Goal: Task Accomplishment & Management: Complete application form

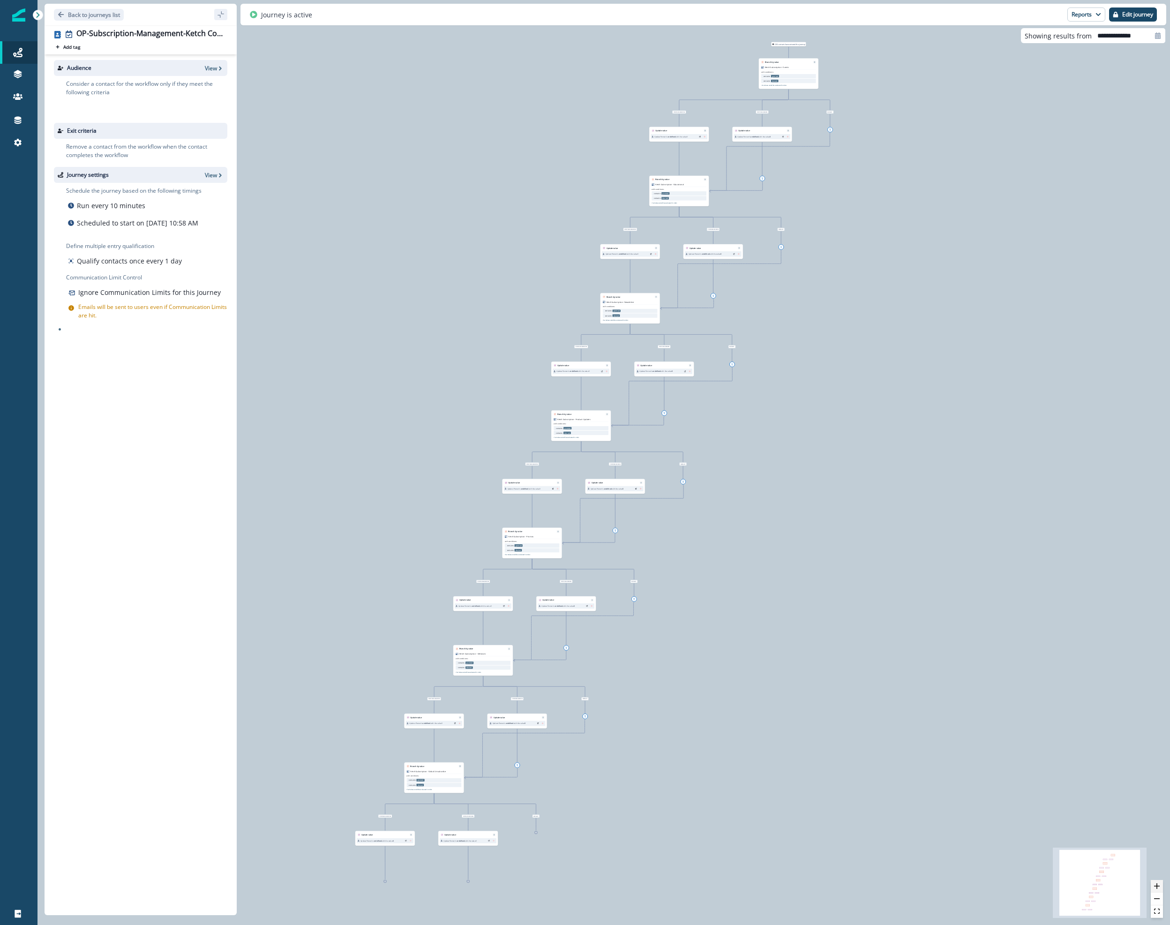
click at [1157, 885] on icon "zoom in" at bounding box center [1157, 886] width 6 height 6
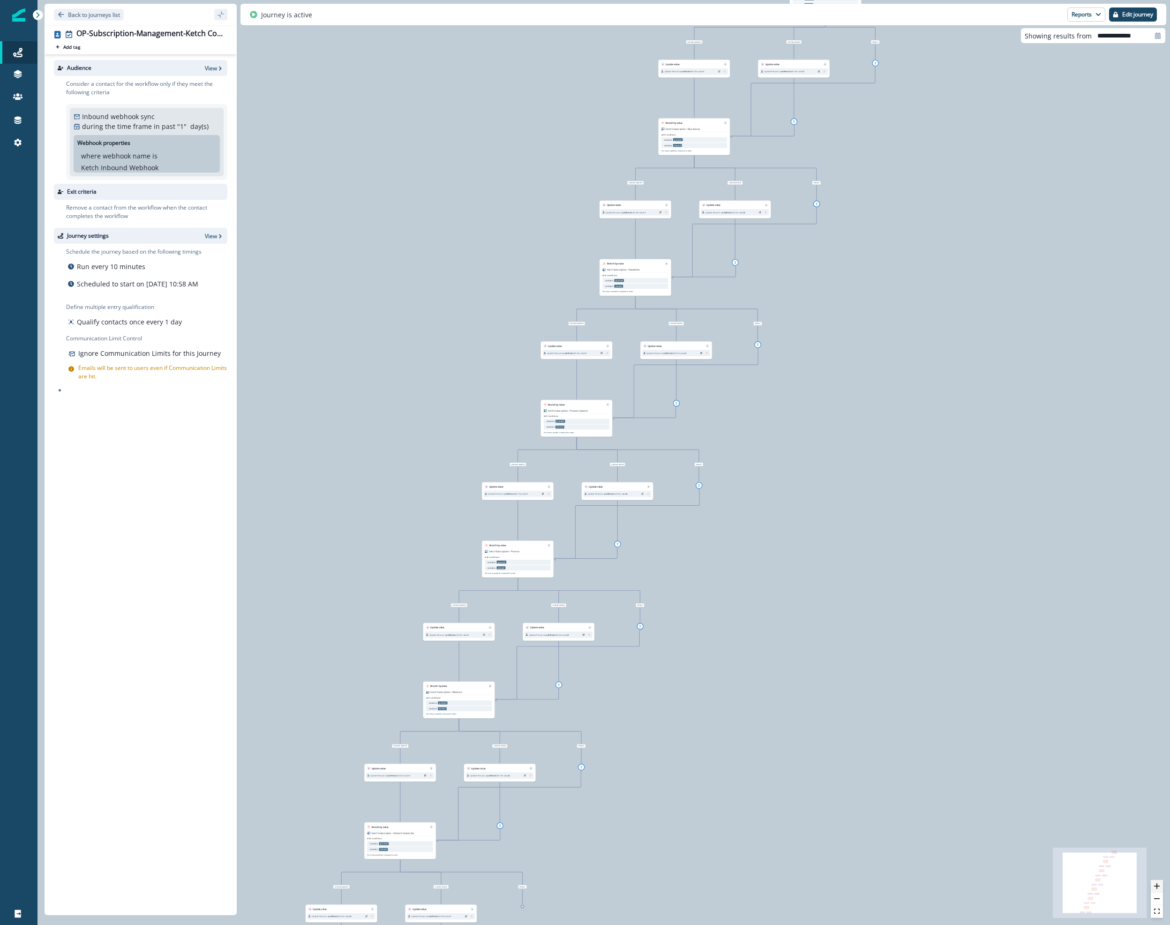
click at [1157, 885] on icon "zoom in" at bounding box center [1157, 886] width 6 height 6
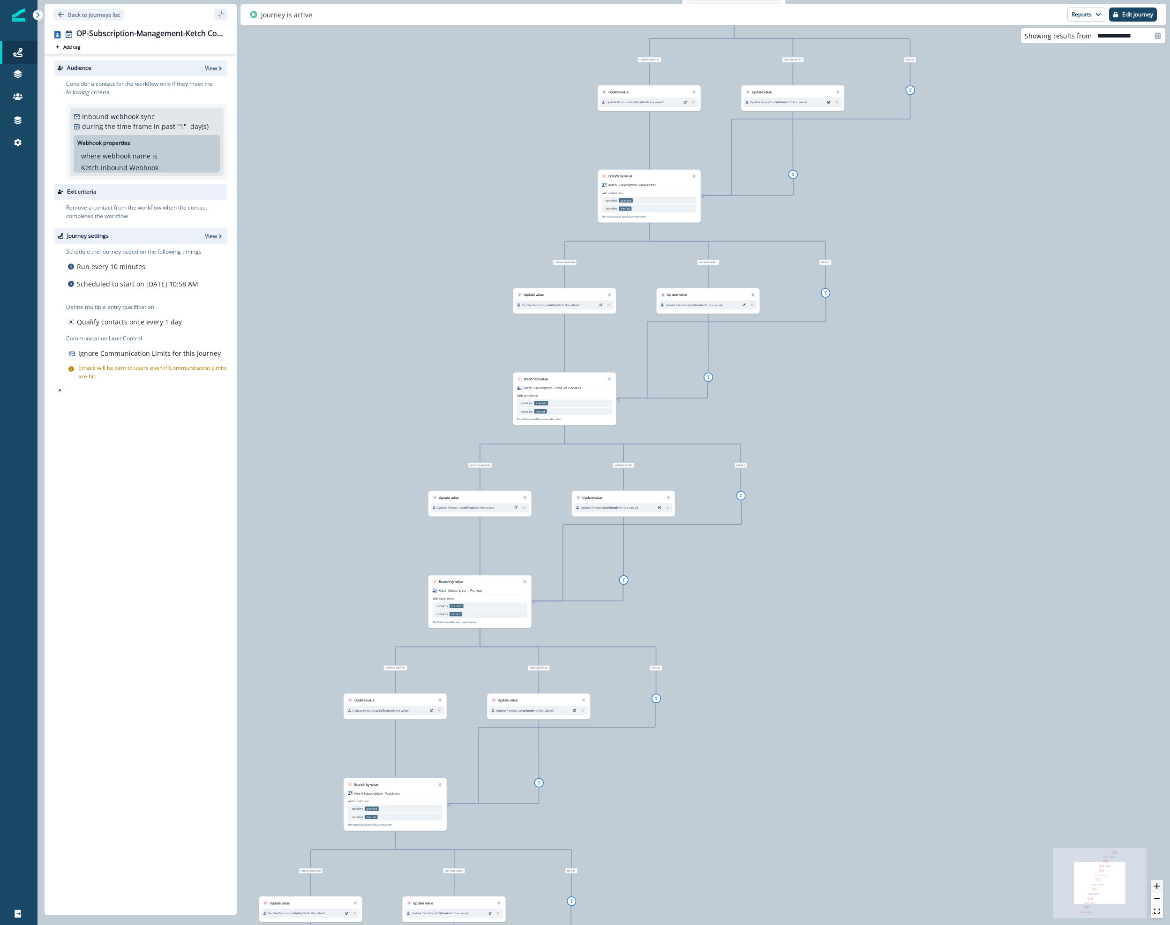
click at [1157, 885] on icon "zoom in" at bounding box center [1157, 886] width 6 height 6
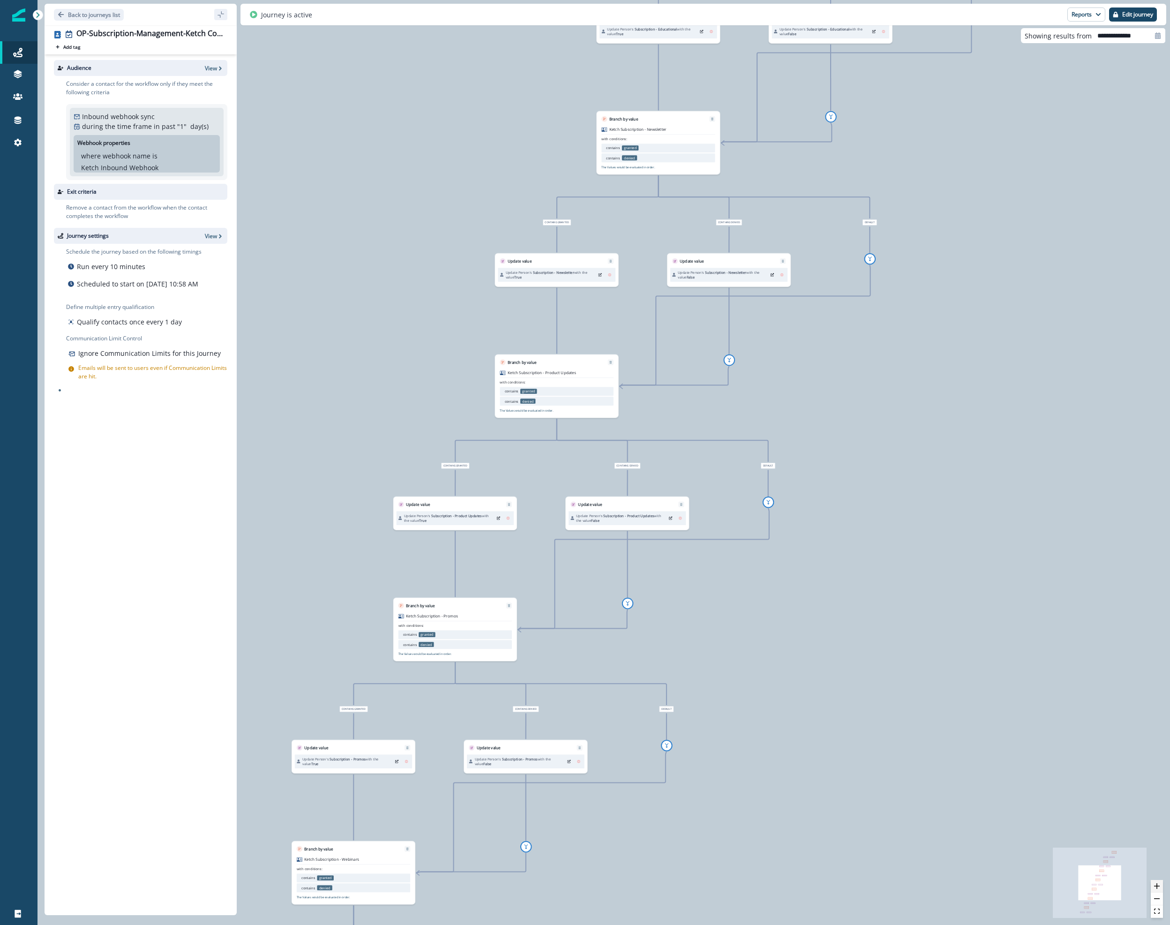
click at [1157, 885] on icon "zoom in" at bounding box center [1157, 886] width 6 height 6
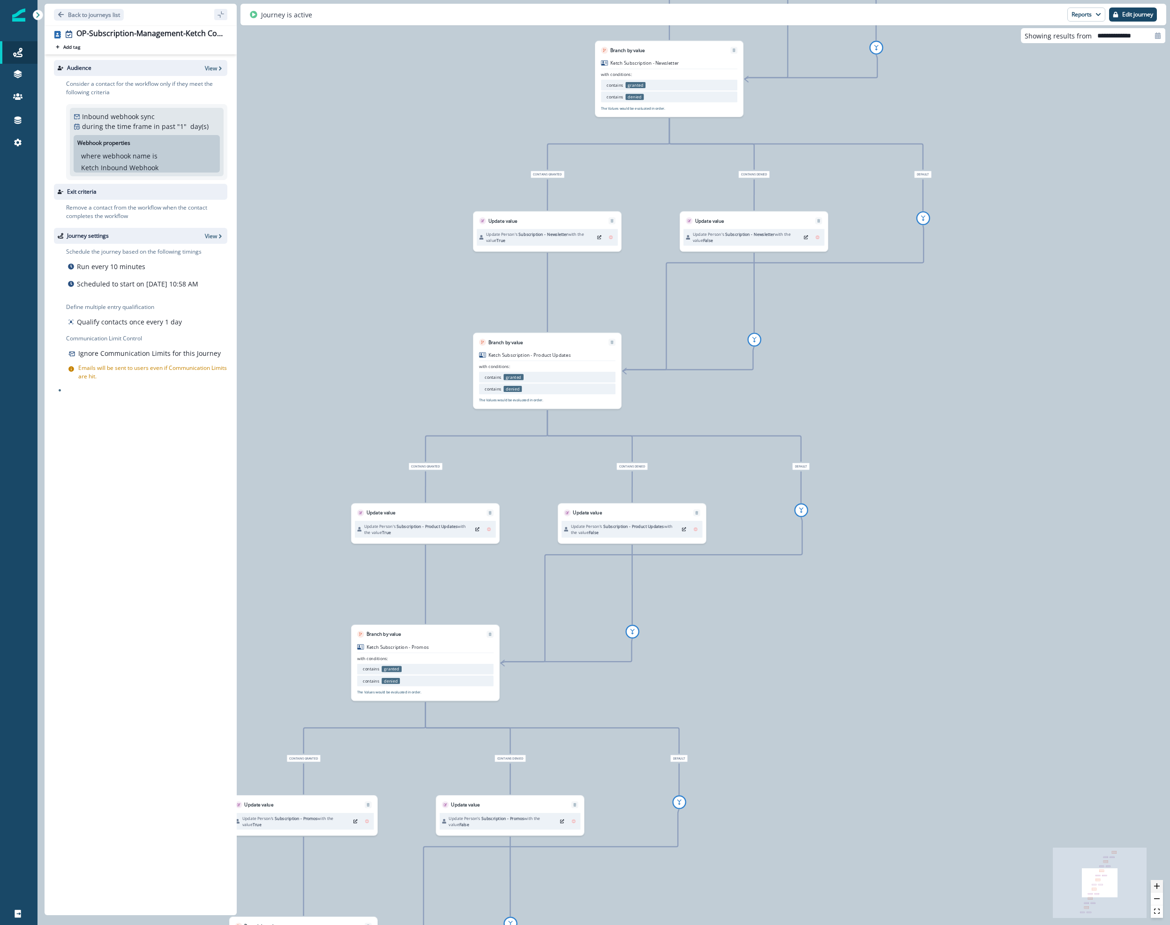
click at [1157, 885] on icon "zoom in" at bounding box center [1157, 886] width 6 height 6
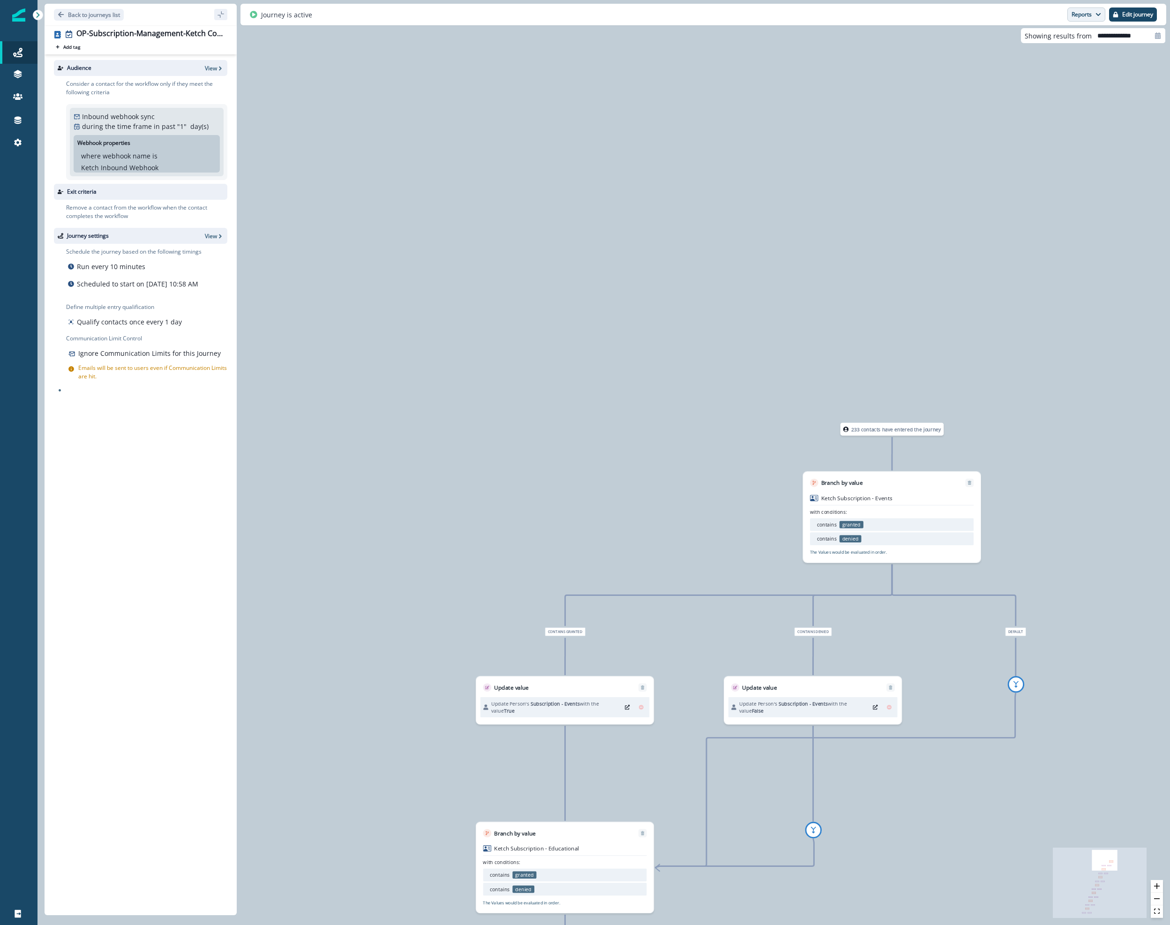
click at [1080, 16] on button "Reports" at bounding box center [1086, 15] width 38 height 14
click at [1073, 55] on p "Journey Member Report" at bounding box center [1055, 55] width 85 height 11
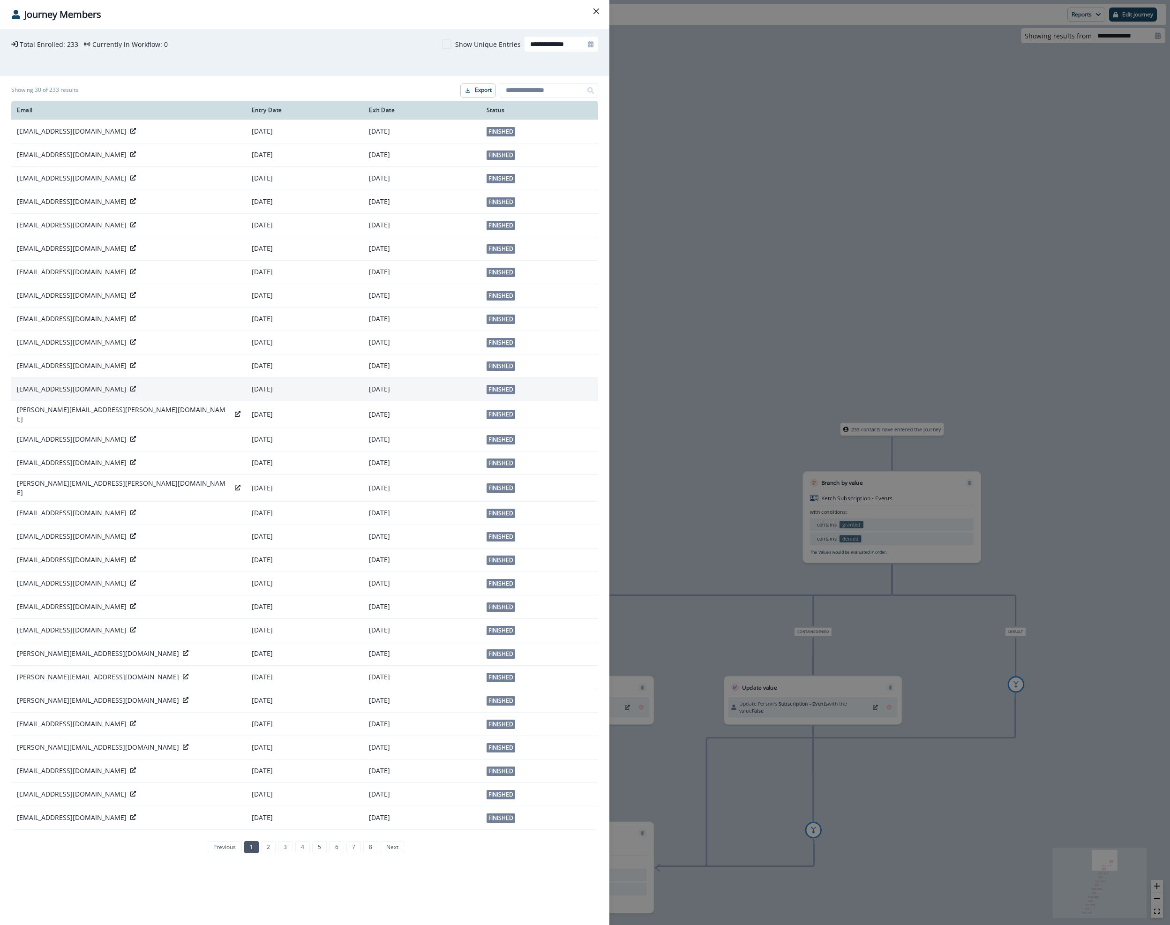
click at [132, 387] on icon at bounding box center [133, 389] width 6 height 6
click at [598, 17] on button "Close" at bounding box center [596, 11] width 15 height 15
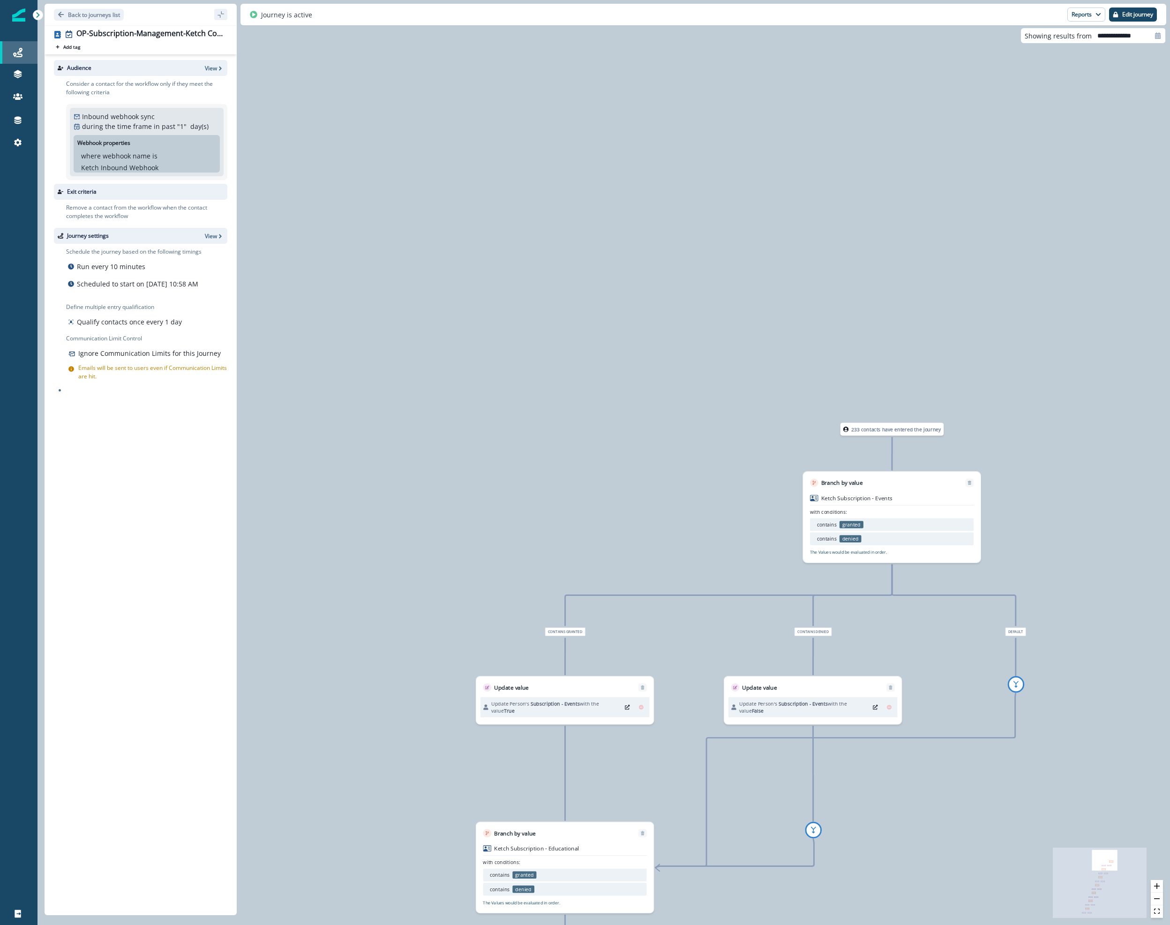
click at [12, 48] on div "Journeys" at bounding box center [19, 52] width 30 height 11
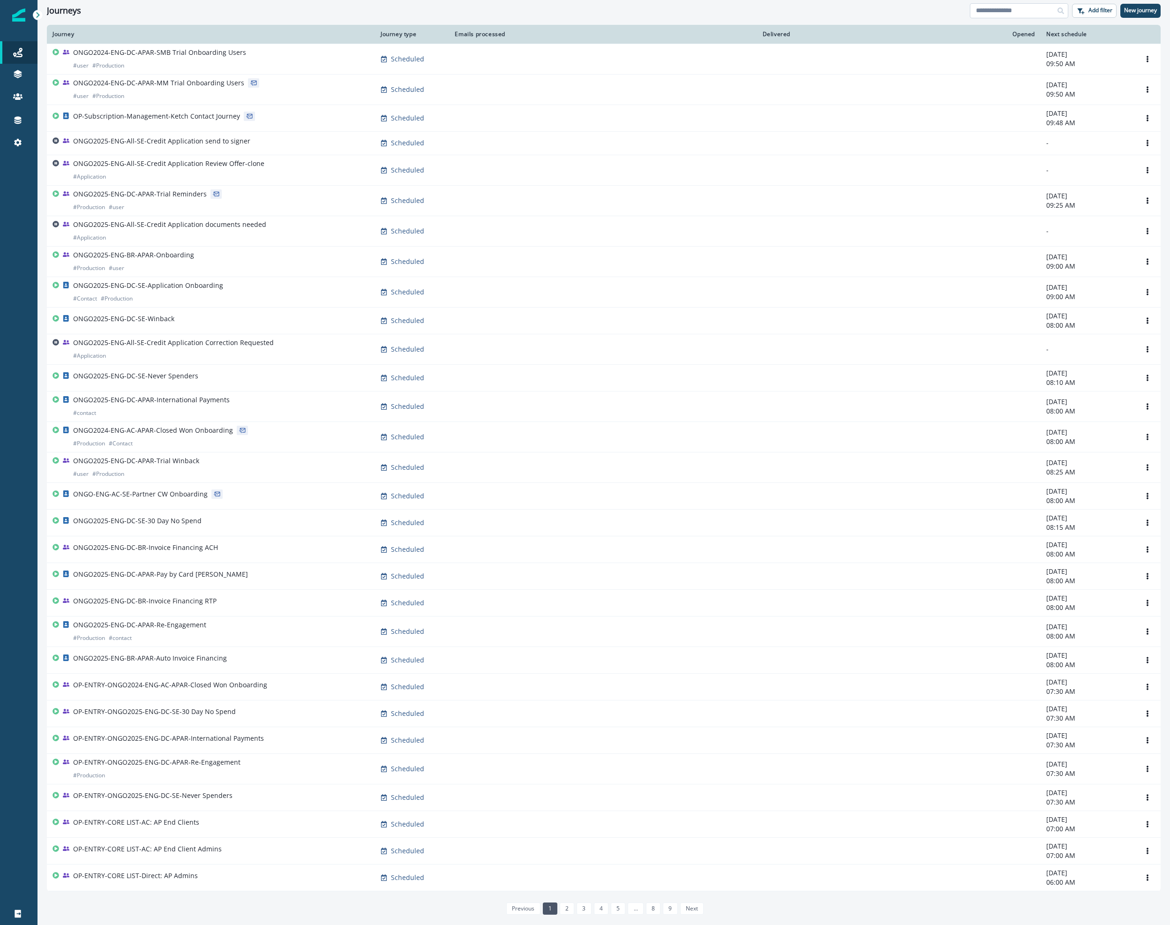
click at [986, 9] on input at bounding box center [1019, 10] width 98 height 15
click at [1126, 10] on p "New journey" at bounding box center [1140, 10] width 33 height 7
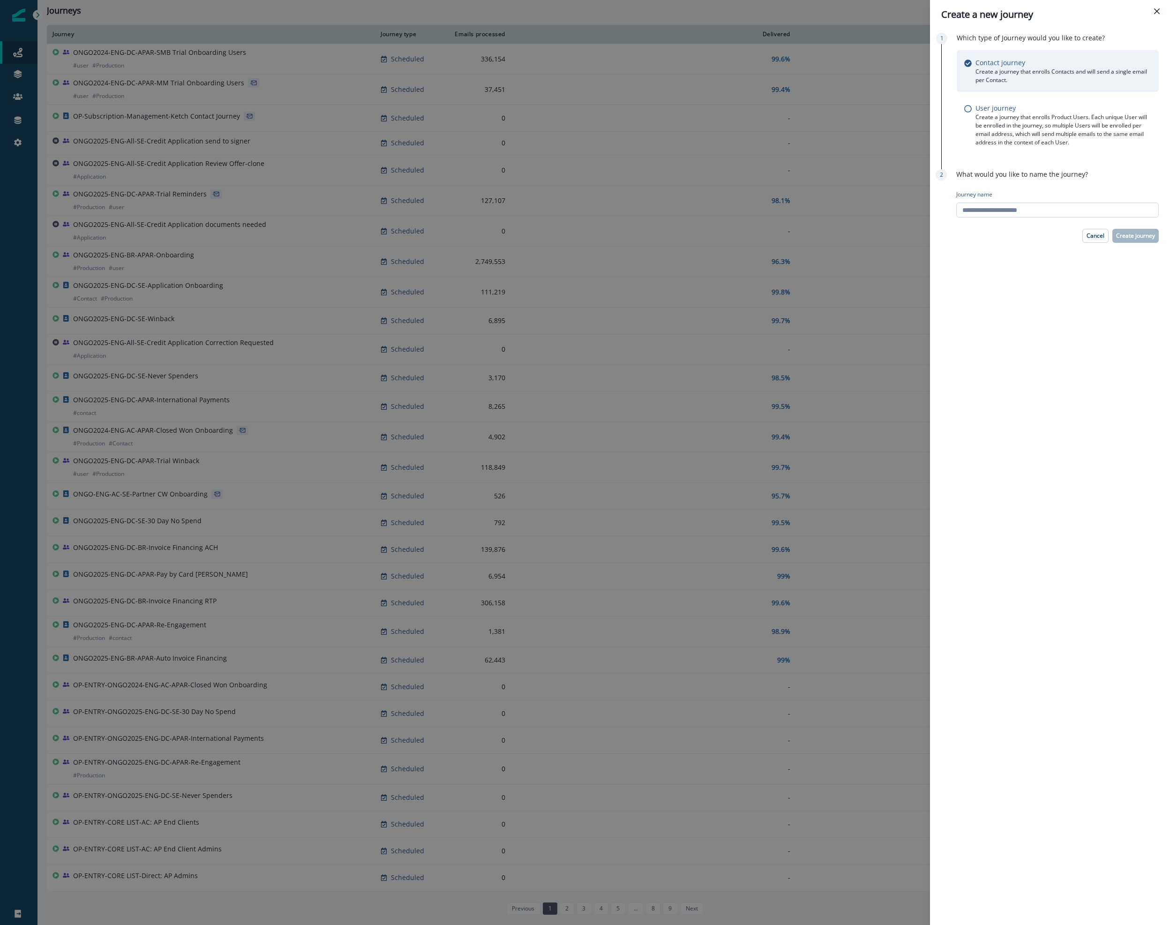
click at [1039, 209] on input "Journey name" at bounding box center [1057, 210] width 203 height 15
type input "**********"
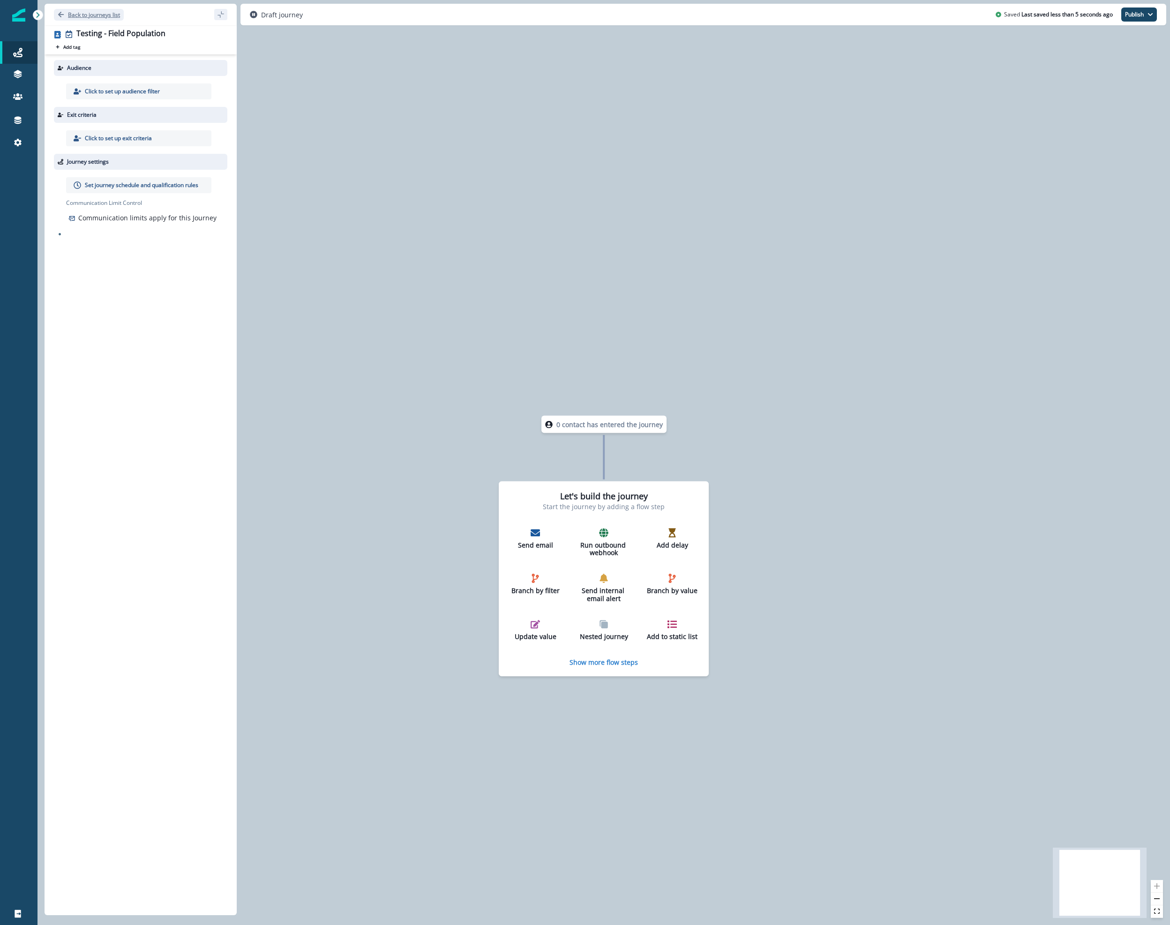
click at [91, 14] on p "Back to journeys list" at bounding box center [94, 15] width 52 height 8
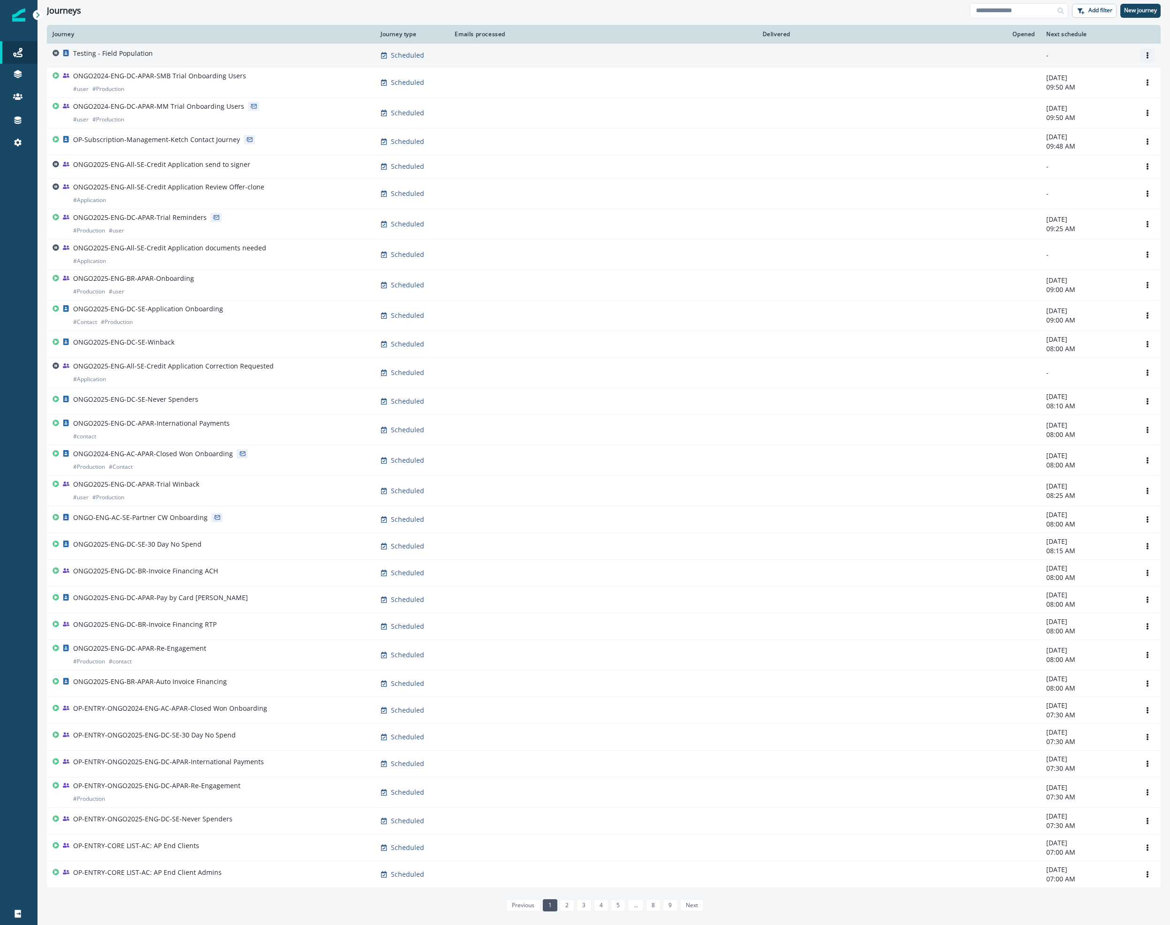
click at [1148, 49] on button "Options" at bounding box center [1147, 55] width 15 height 14
click at [1072, 107] on button "Remove" at bounding box center [1103, 107] width 104 height 15
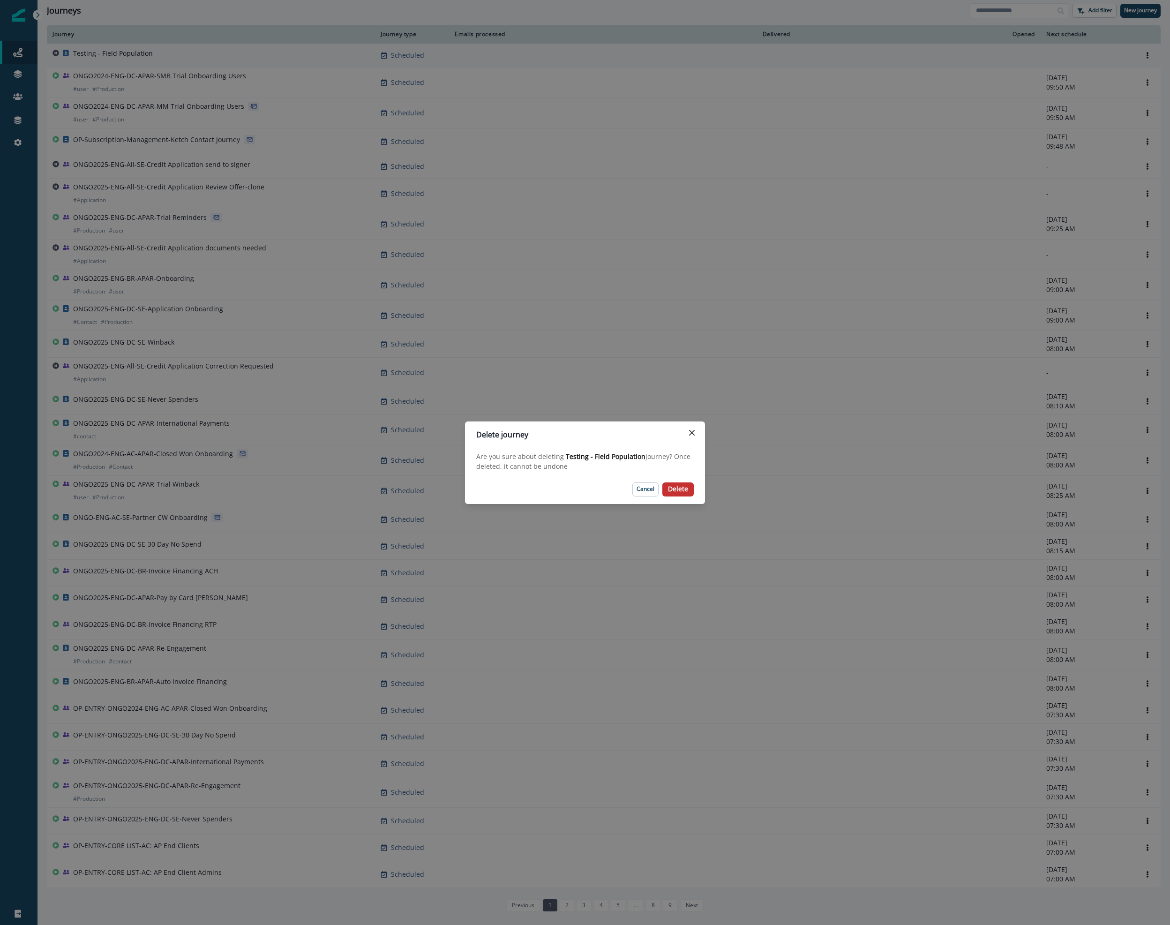
click at [668, 493] on button "Delete" at bounding box center [677, 489] width 31 height 14
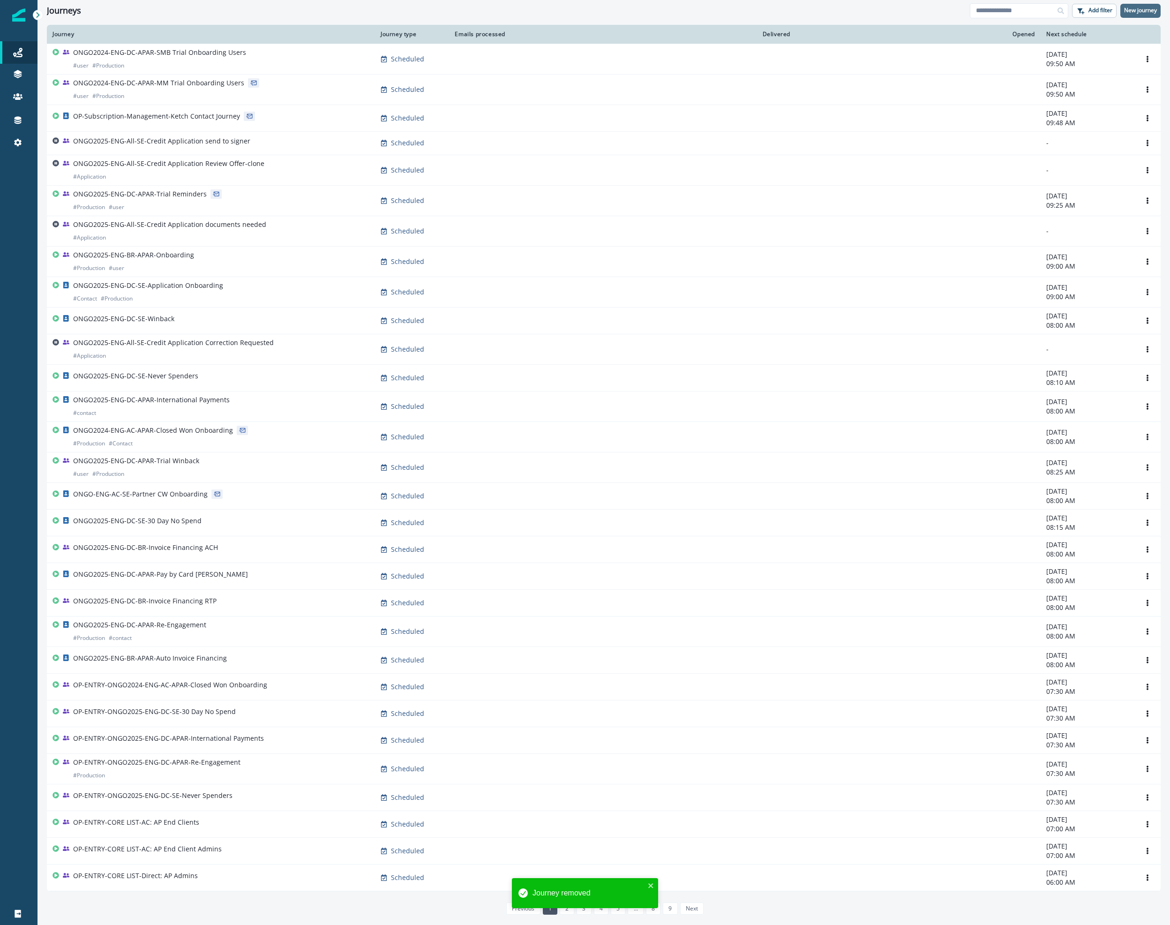
click at [1145, 10] on p "New journey" at bounding box center [1140, 10] width 33 height 7
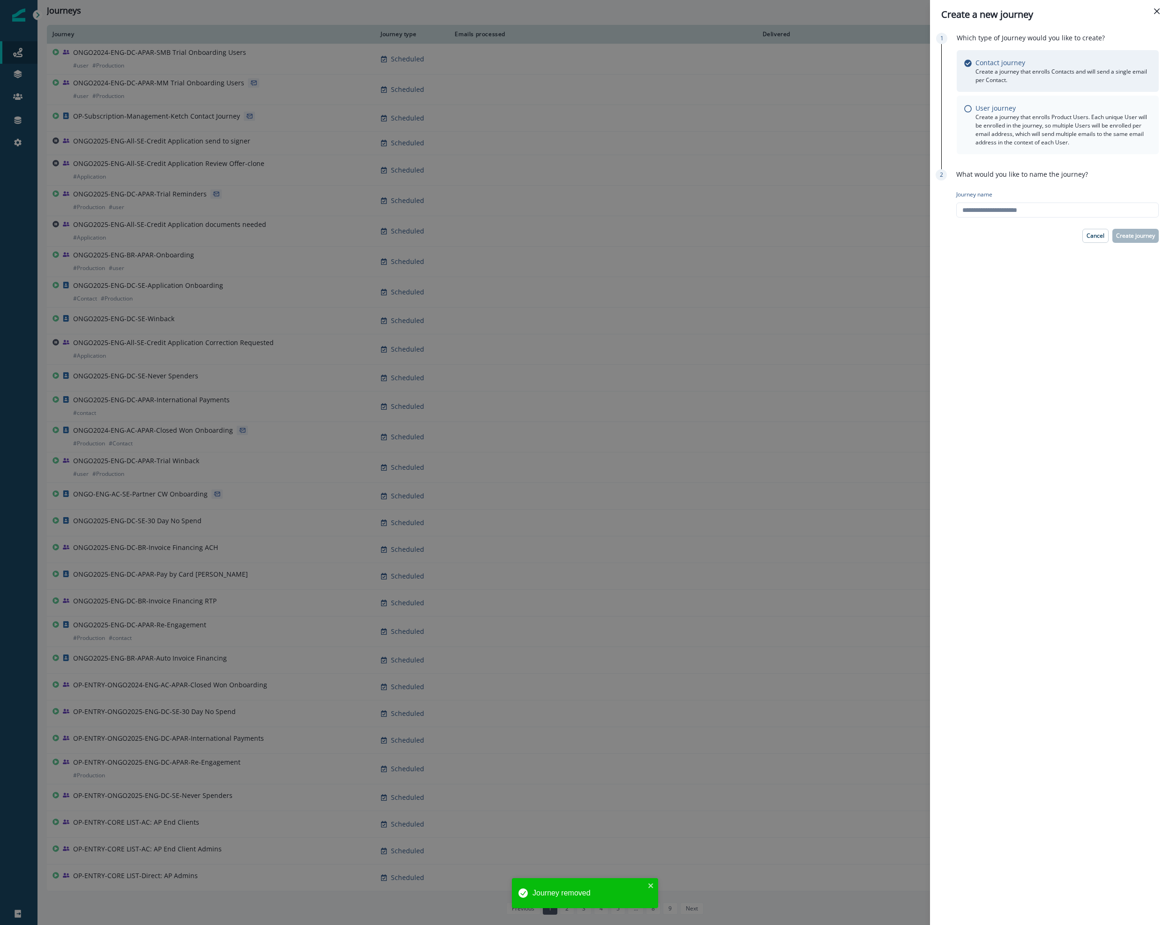
click at [973, 108] on div "User journey Create a journey that enrolls Product Users. Each unique User will…" at bounding box center [1057, 125] width 187 height 44
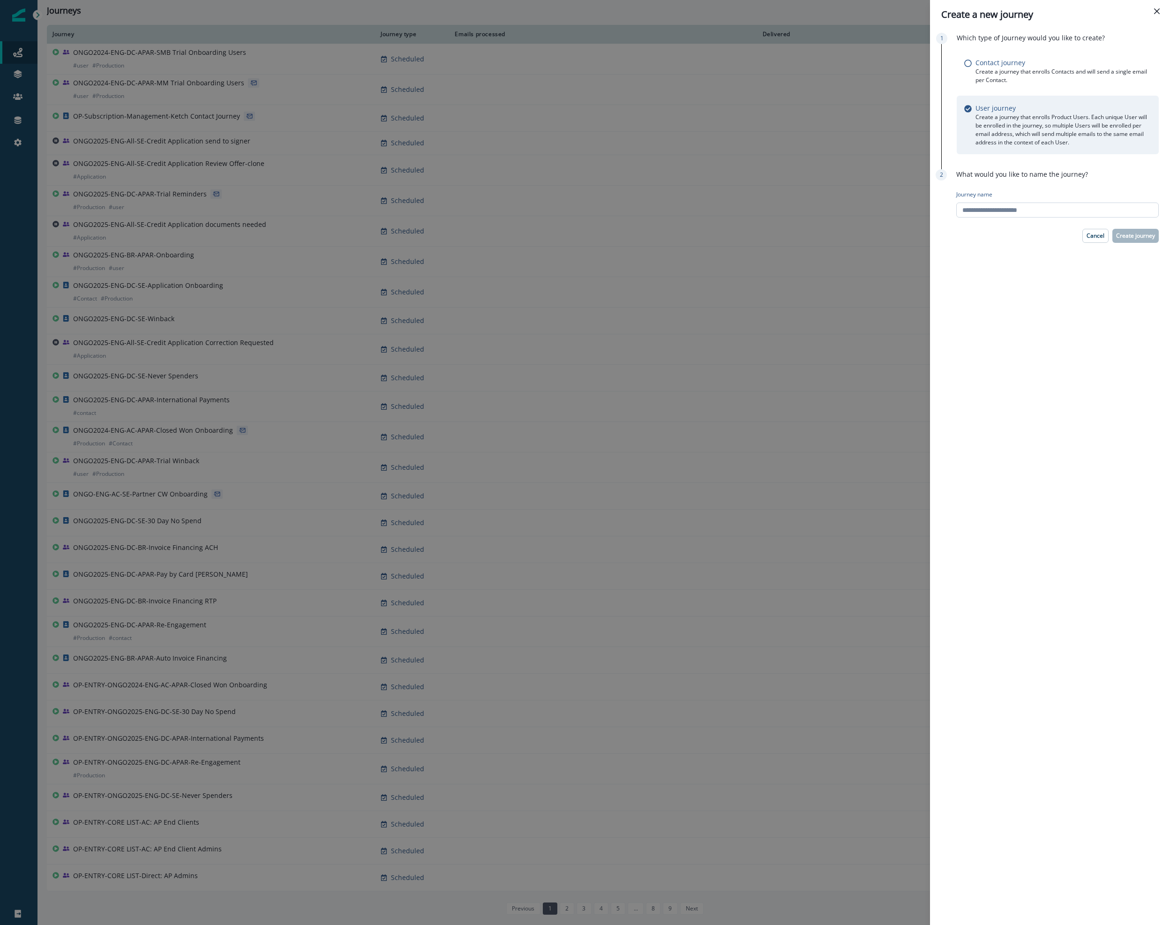
click at [1045, 213] on input "Journey name" at bounding box center [1057, 210] width 203 height 15
type input "**********"
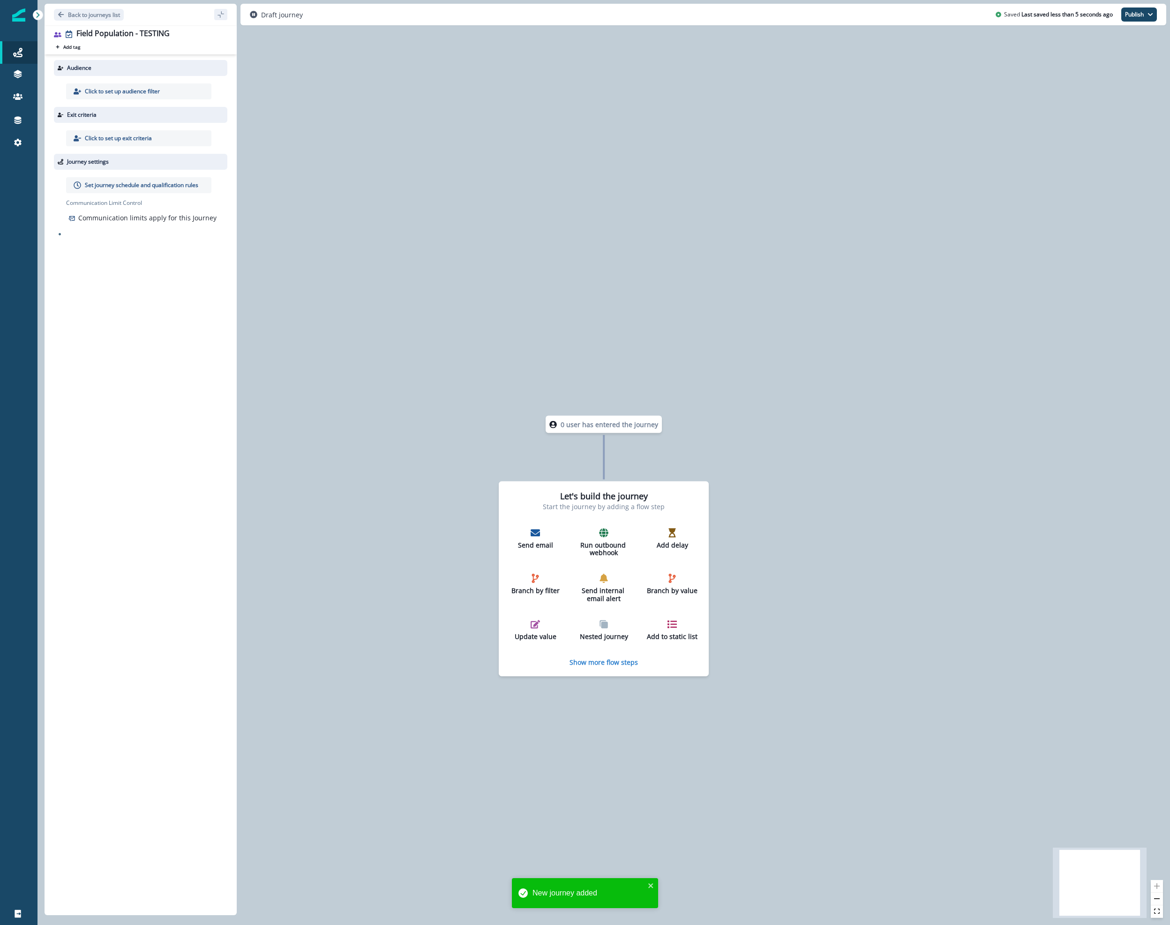
click at [141, 92] on p "Click to set up audience filter" at bounding box center [122, 91] width 75 height 8
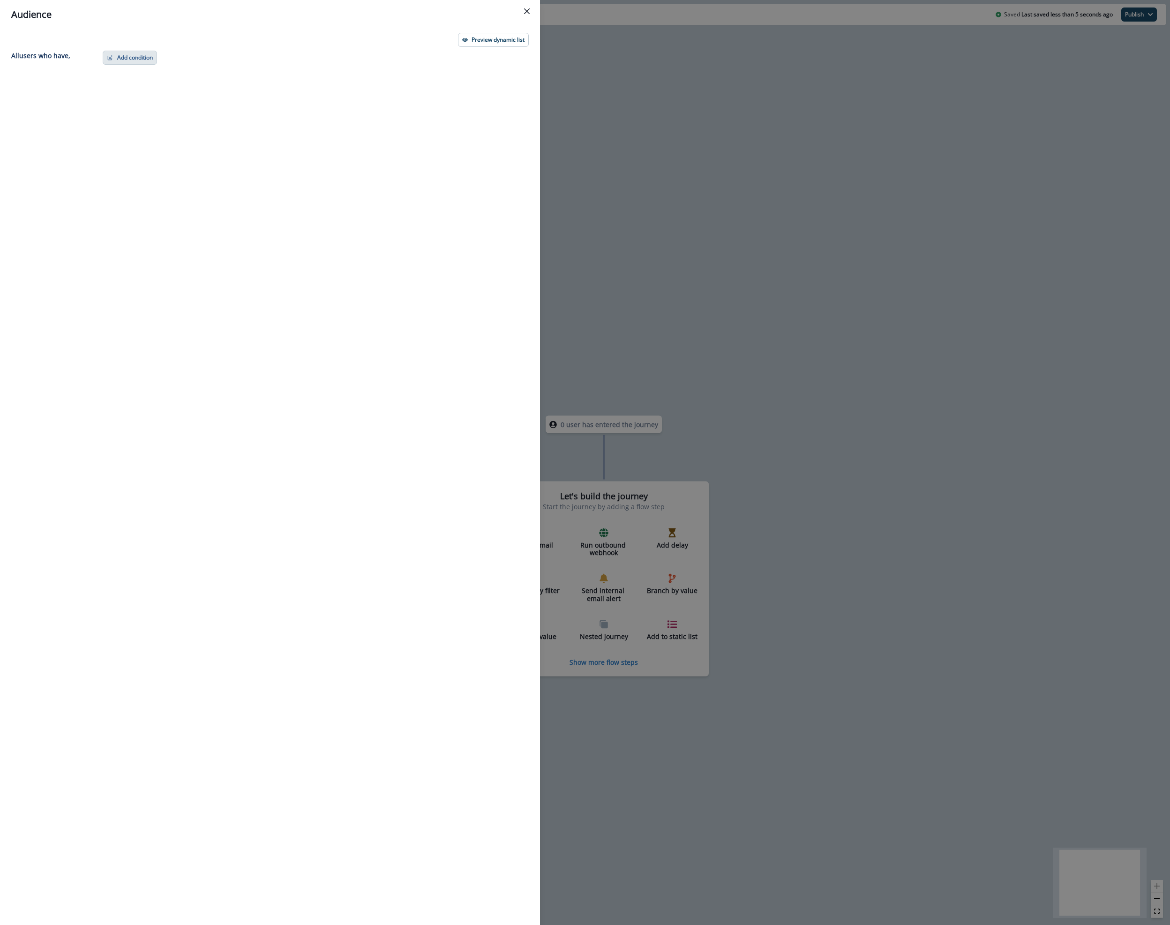
click at [135, 56] on button "Add condition" at bounding box center [130, 58] width 54 height 14
click at [153, 98] on button "A person property" at bounding box center [162, 97] width 119 height 15
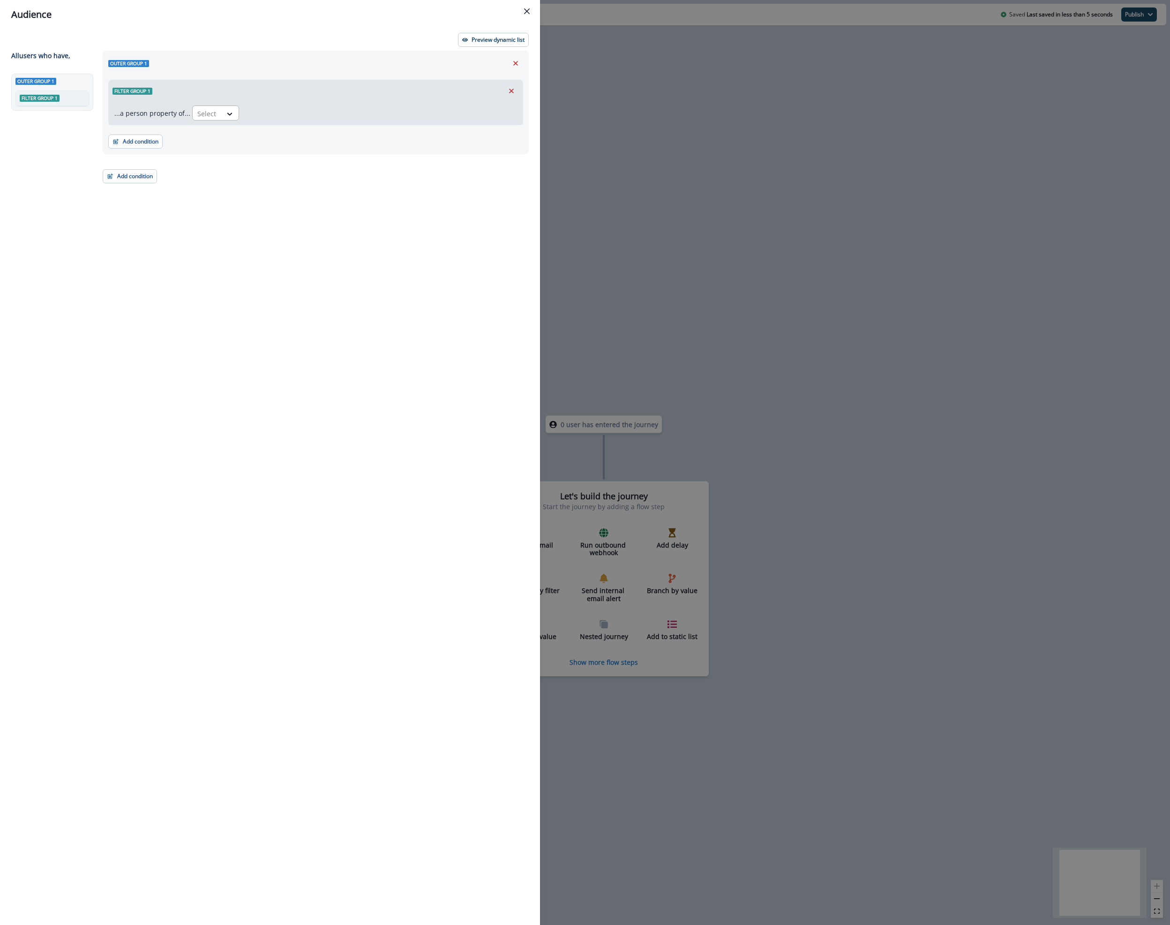
click at [213, 117] on div at bounding box center [207, 114] width 20 height 12
type input "*********"
click at [228, 129] on div "org.apar_risk_tier" at bounding box center [223, 134] width 66 height 17
click at [292, 116] on div at bounding box center [293, 114] width 20 height 12
click at [298, 150] on div "not blank" at bounding box center [317, 151] width 87 height 17
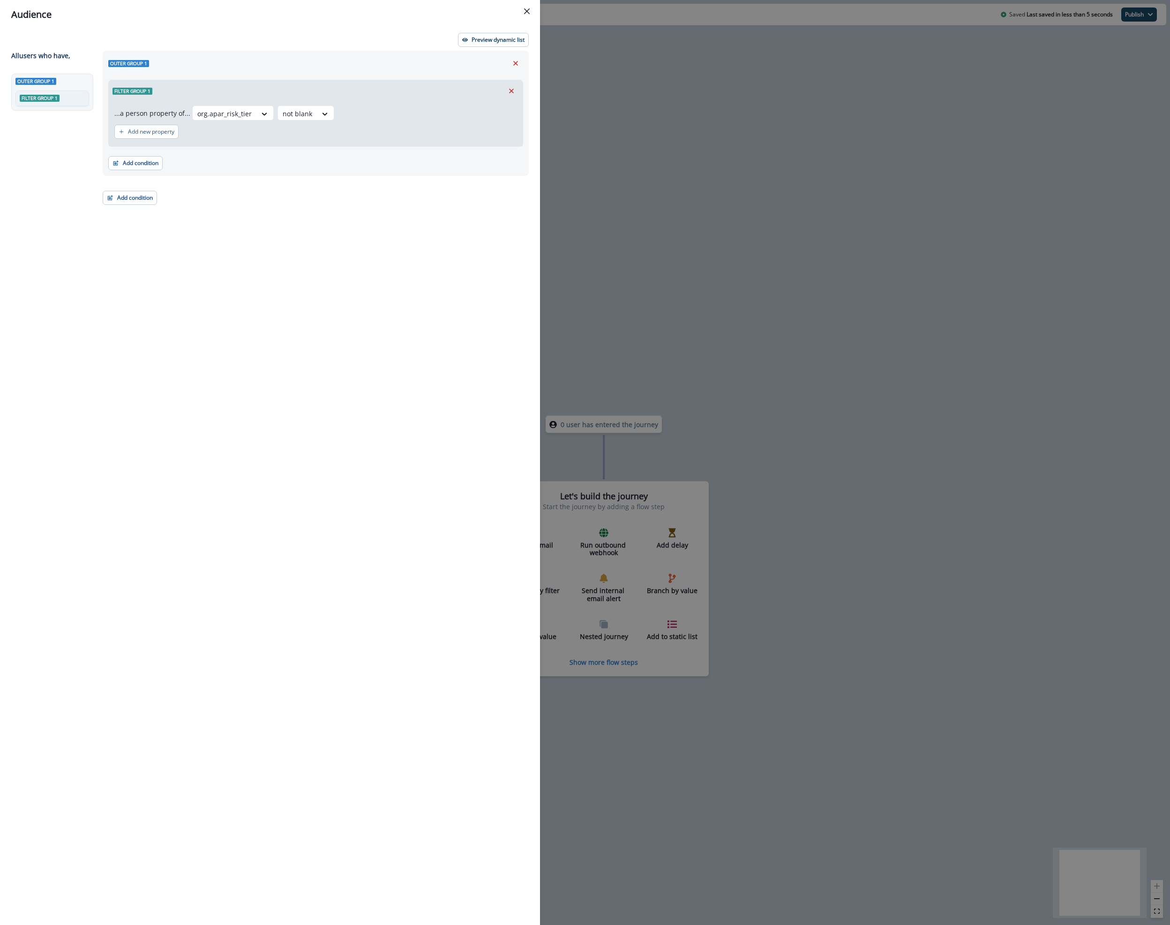
click at [278, 207] on div "Outer group 1 Filter group 1 ...a person property of... org.apar_risk_tier opti…" at bounding box center [313, 471] width 432 height 840
click at [478, 38] on p "Preview dynamic list" at bounding box center [498, 40] width 53 height 7
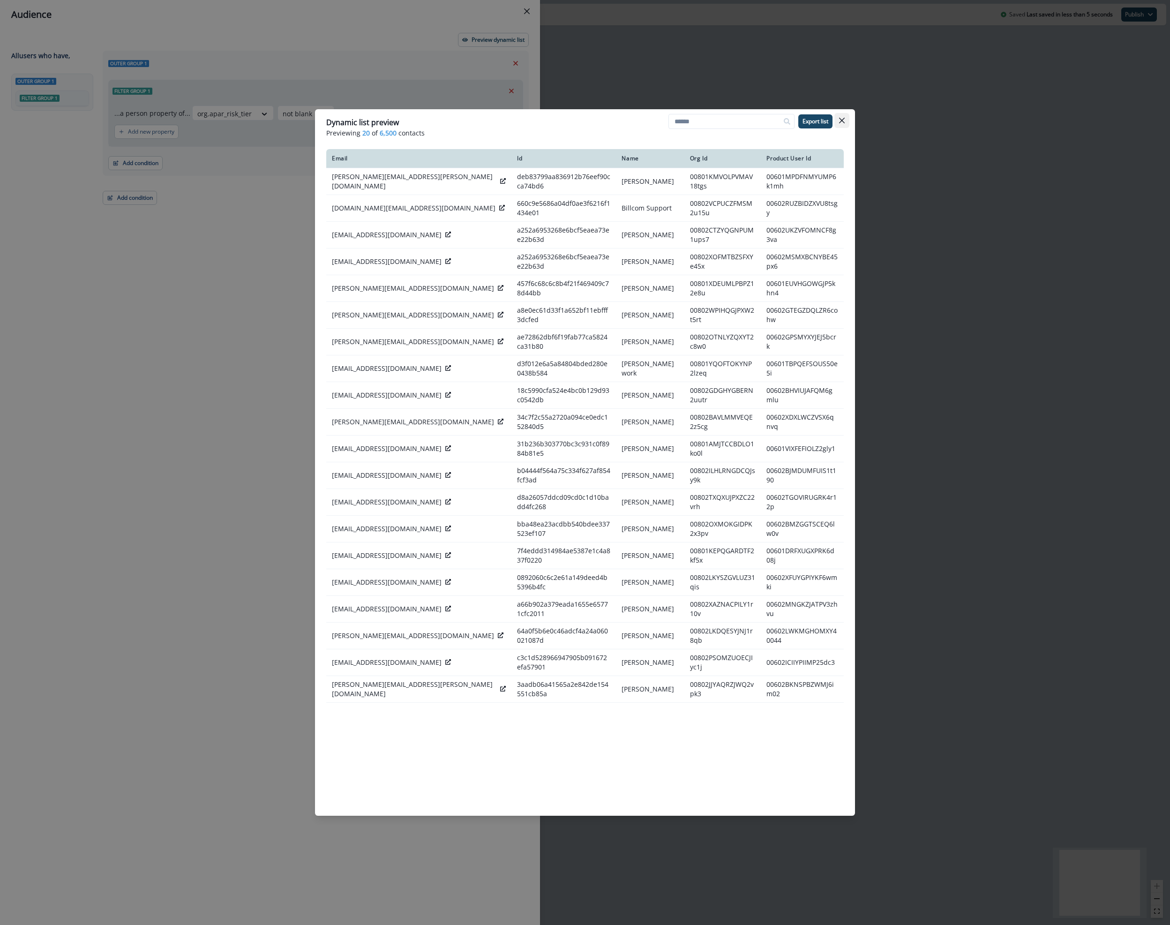
click at [840, 119] on icon "Close" at bounding box center [842, 121] width 6 height 6
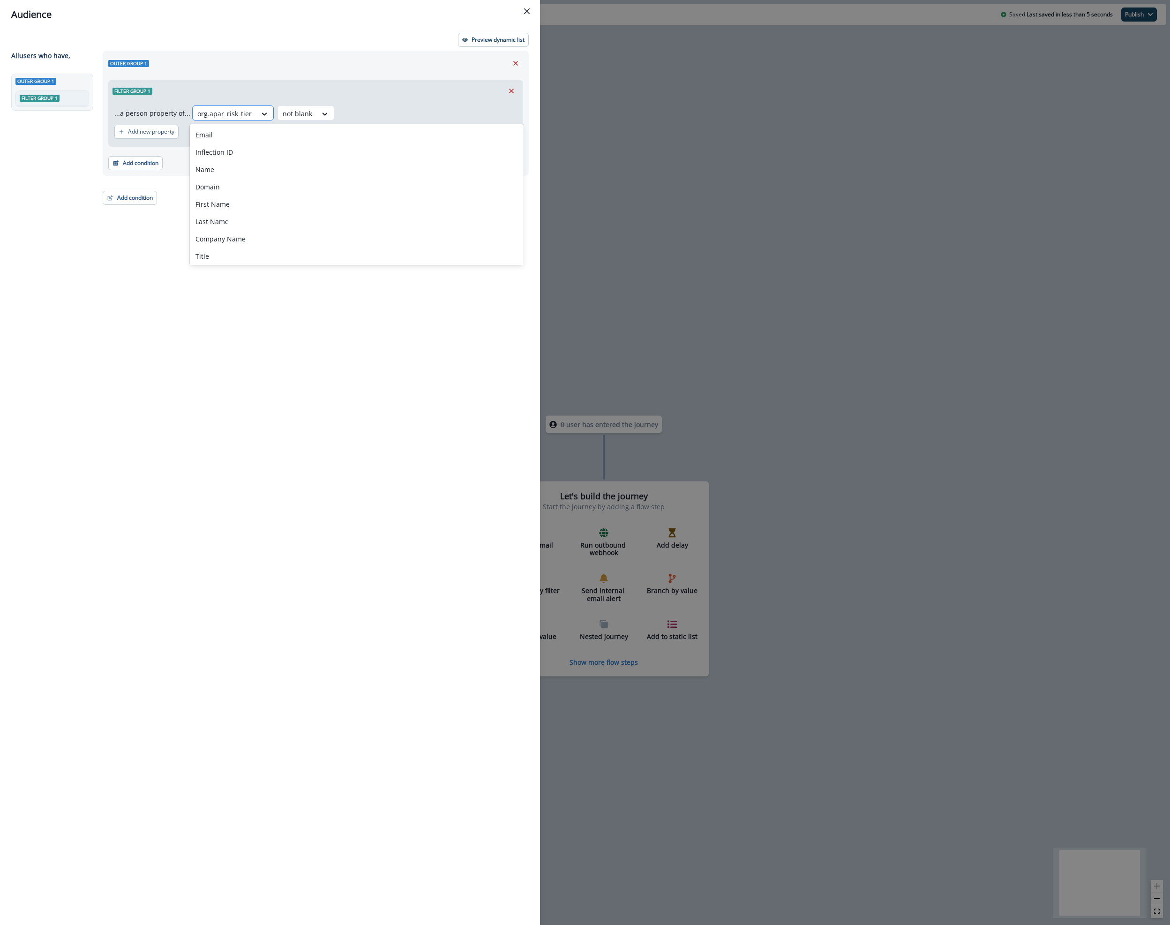
click at [237, 115] on div at bounding box center [224, 114] width 54 height 12
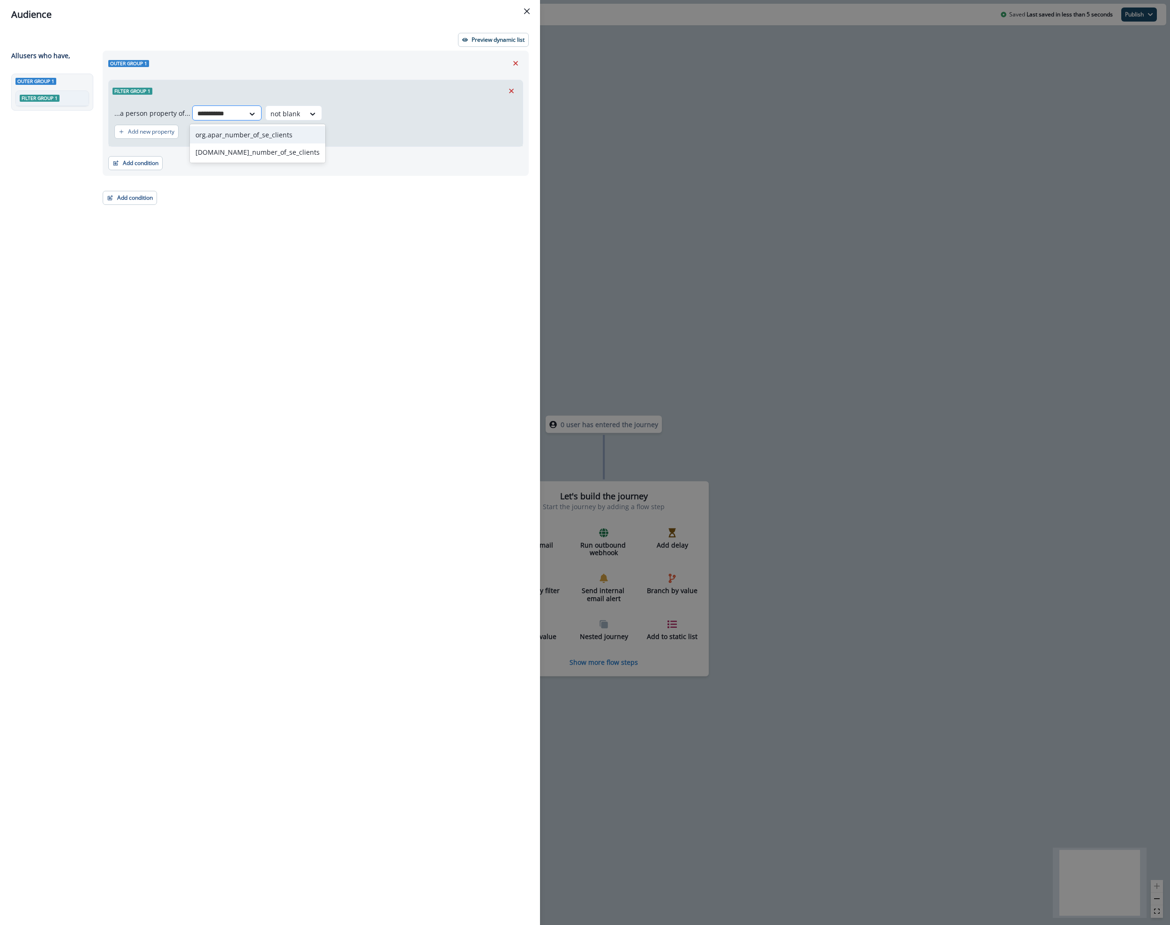
type input "**********"
click at [257, 133] on div "org.apar_number_of_se_clients" at bounding box center [257, 134] width 135 height 17
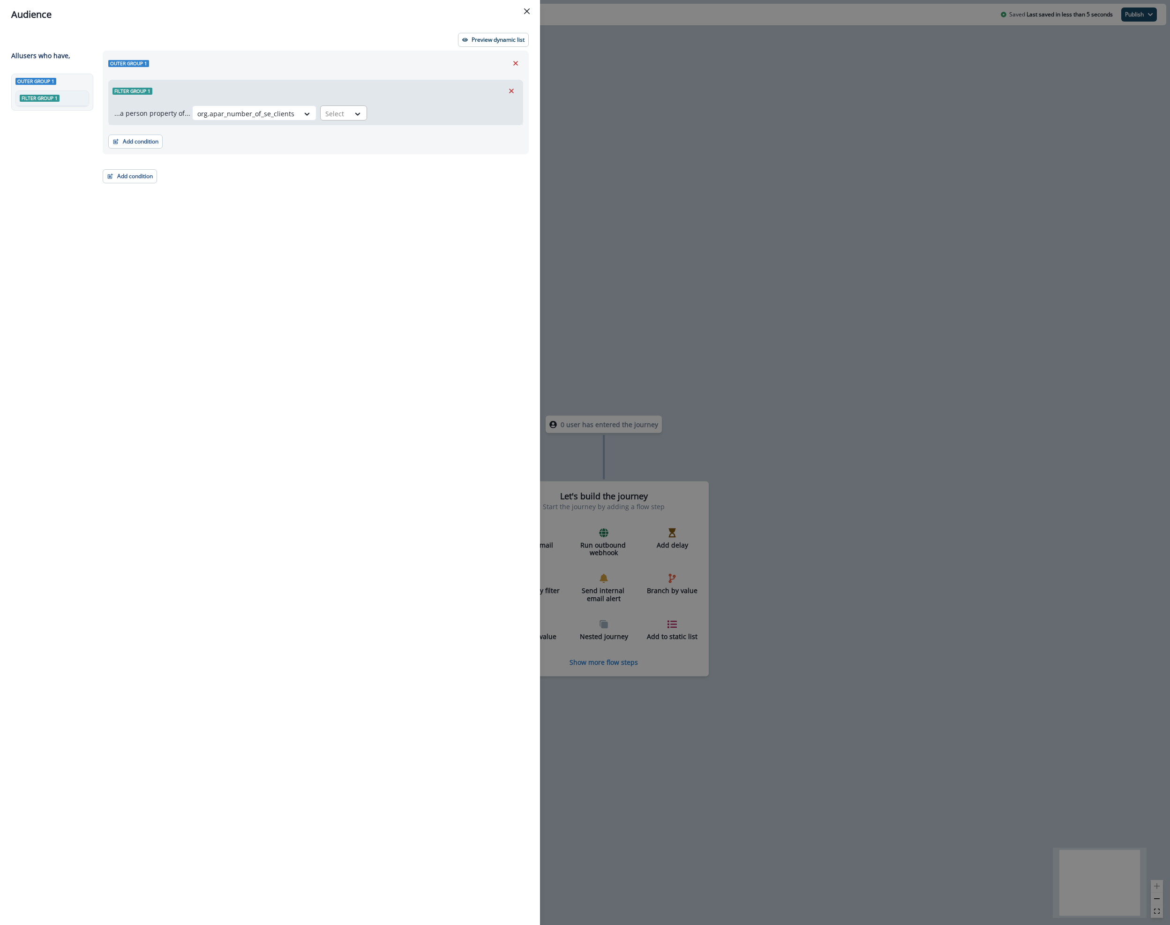
click at [338, 114] on div at bounding box center [335, 114] width 20 height 12
click at [342, 150] on div "not blank" at bounding box center [358, 151] width 87 height 17
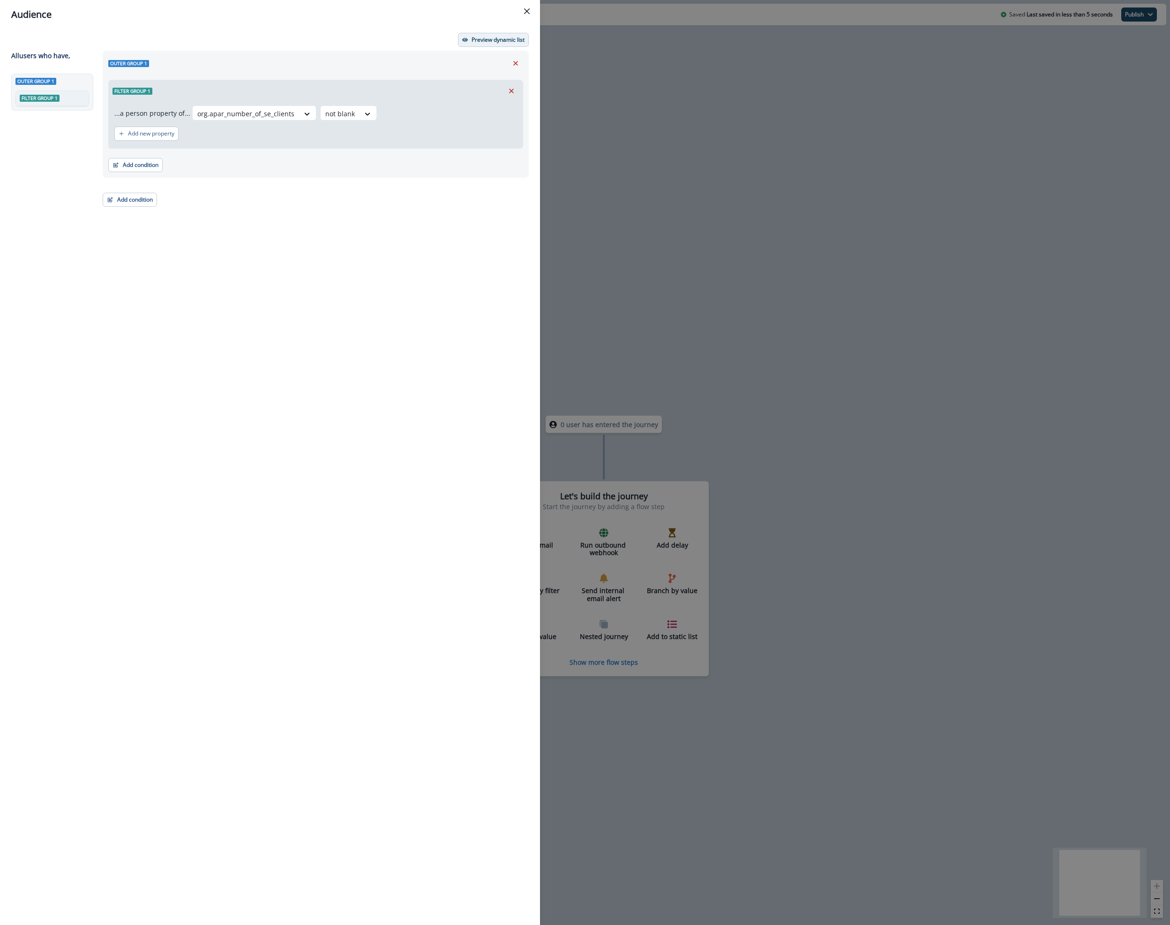
click at [483, 38] on p "Preview dynamic list" at bounding box center [498, 40] width 53 height 7
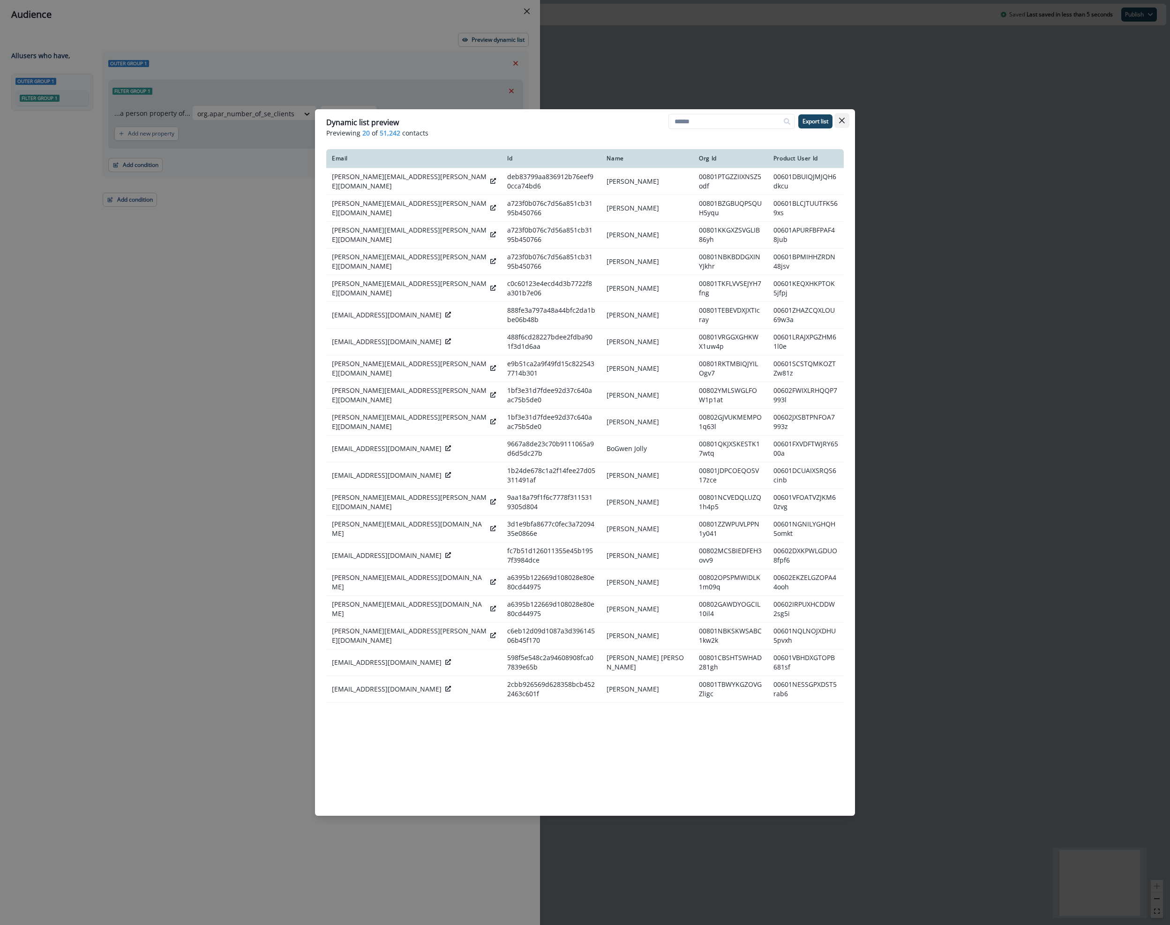
click at [841, 121] on icon "Close" at bounding box center [842, 121] width 6 height 6
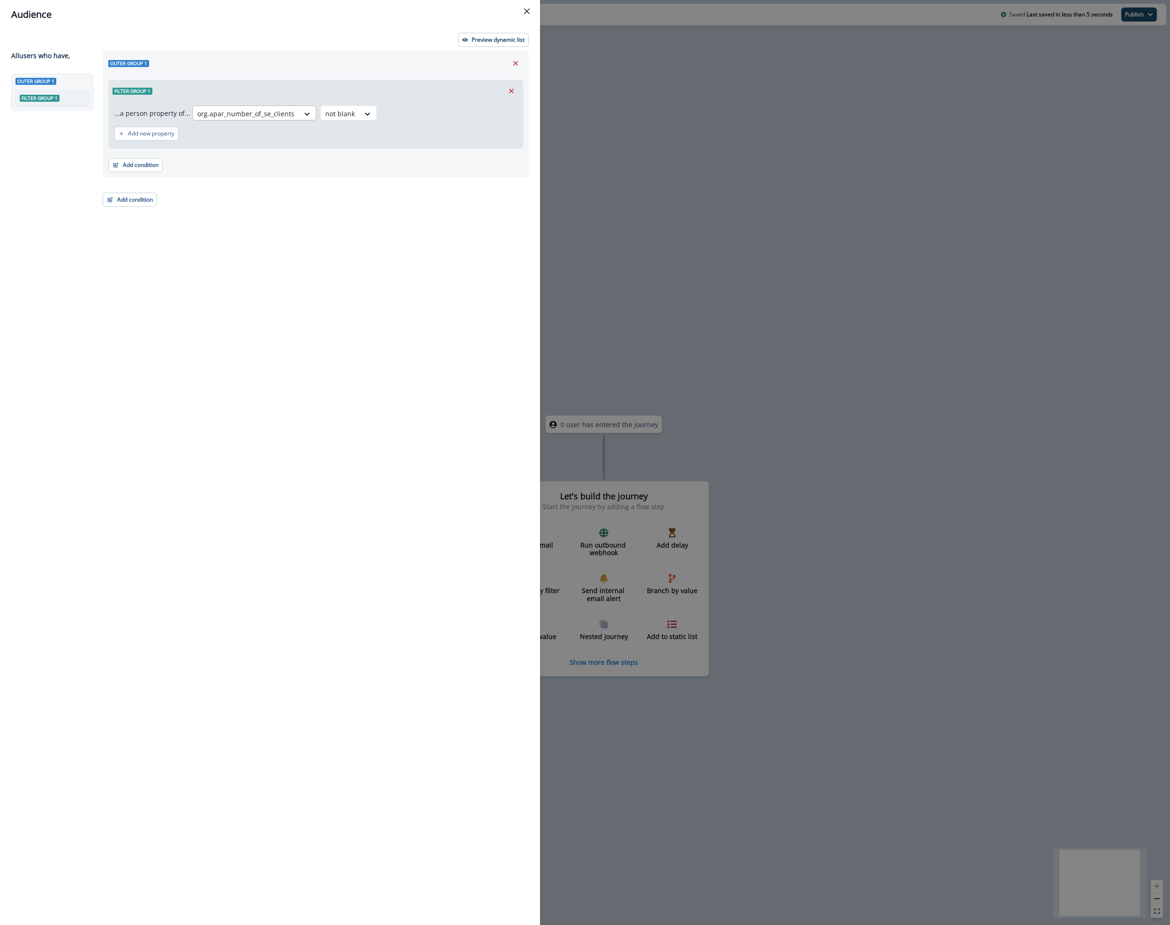
click at [240, 108] on div at bounding box center [245, 114] width 97 height 12
type input "*******"
click at [250, 133] on div "org.apar_last_se_client_add_date" at bounding box center [260, 134] width 141 height 17
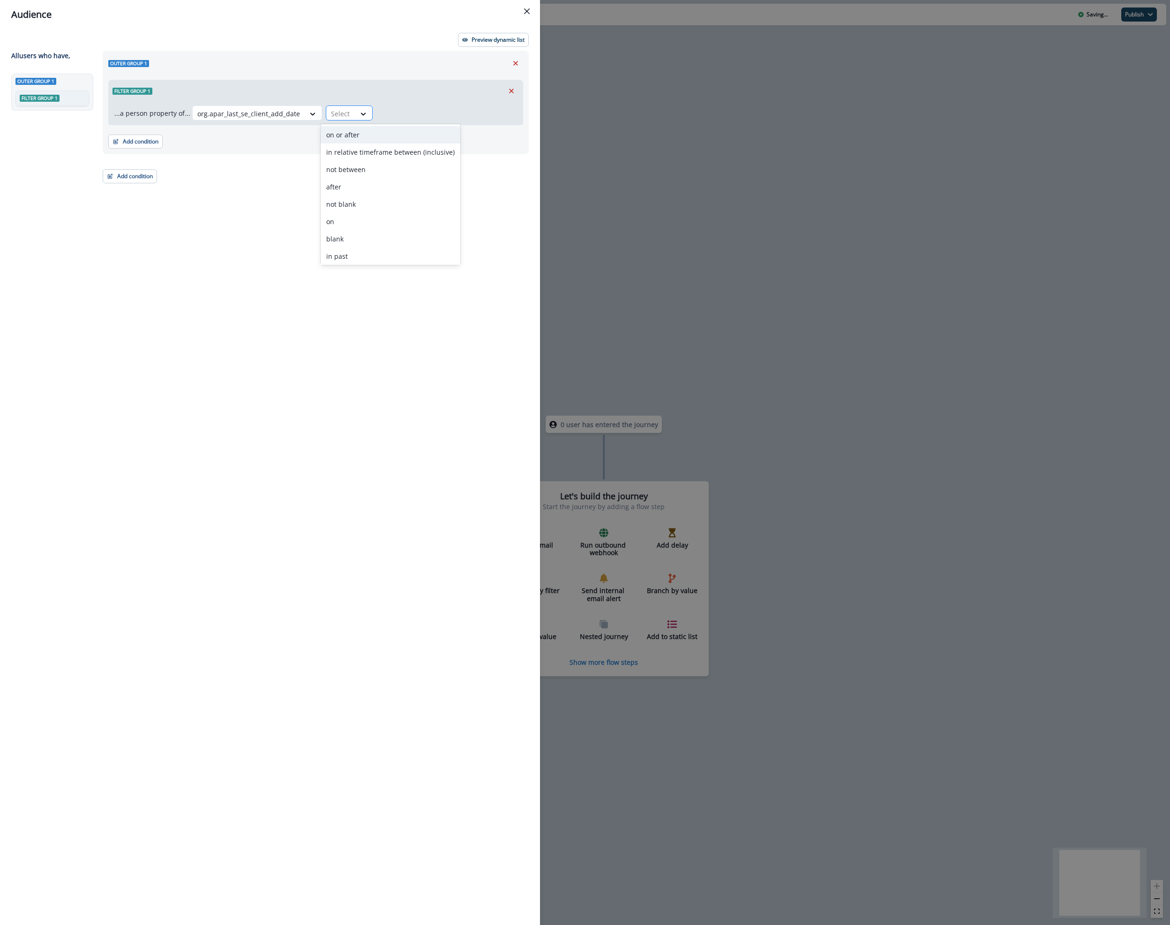
click at [345, 116] on div at bounding box center [341, 114] width 20 height 12
click at [350, 203] on div "not blank" at bounding box center [391, 203] width 140 height 17
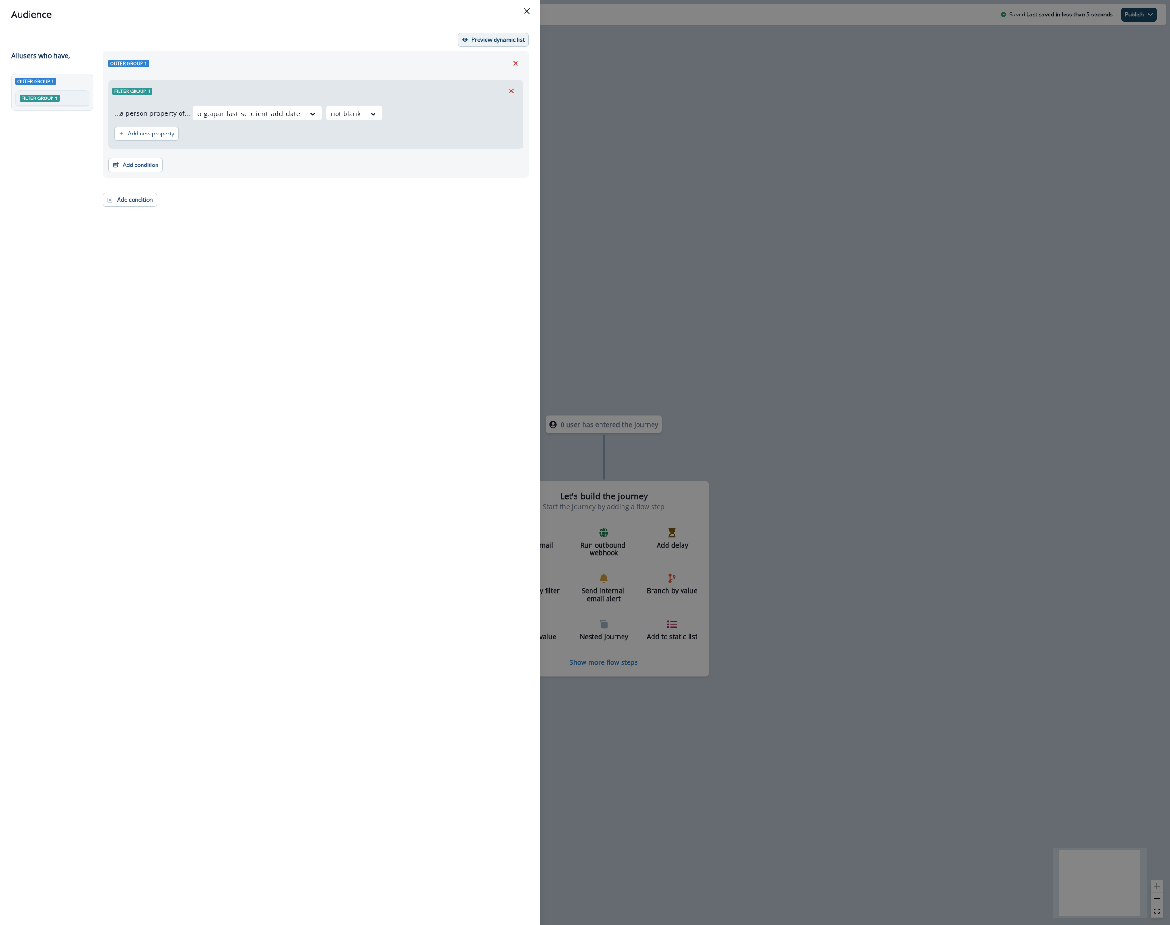
click at [483, 41] on p "Preview dynamic list" at bounding box center [498, 40] width 53 height 7
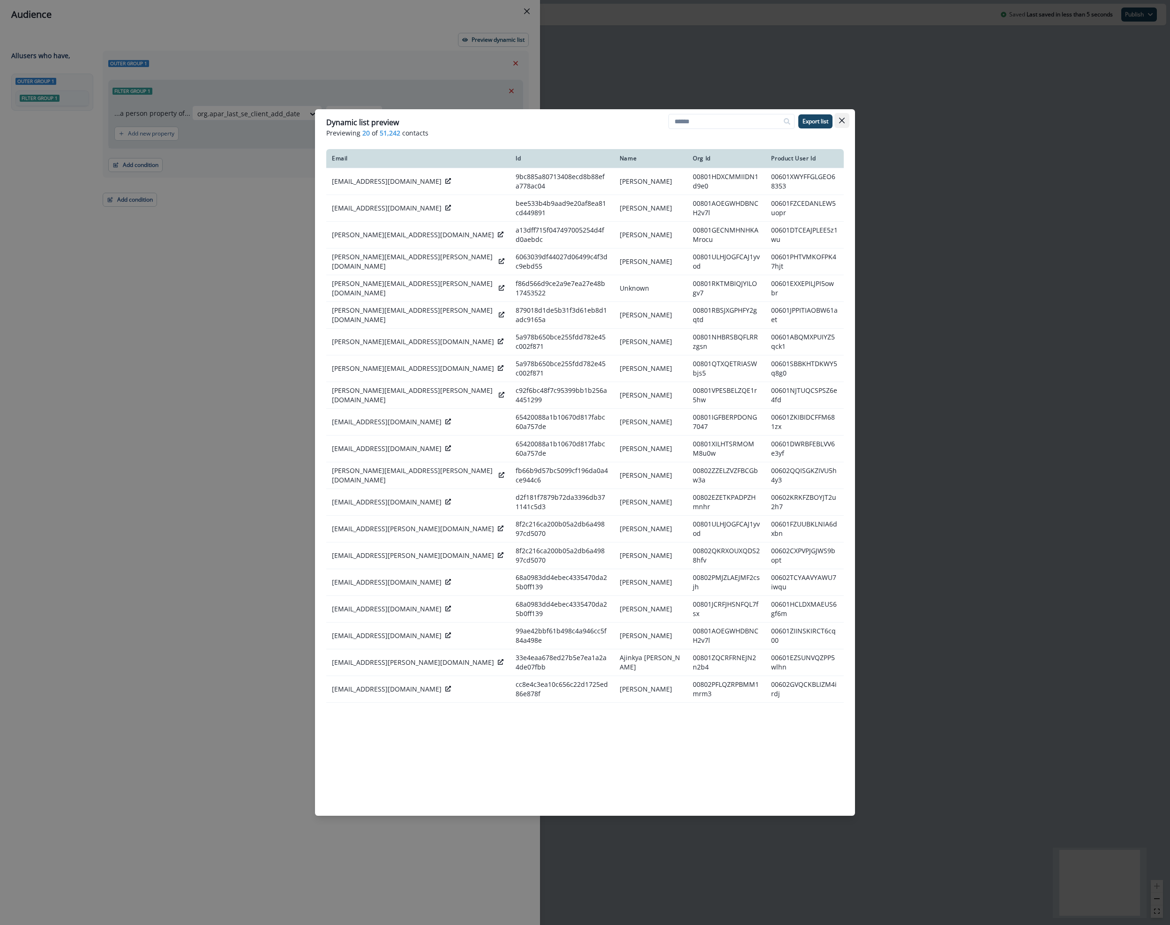
click at [847, 120] on button "Close" at bounding box center [841, 120] width 15 height 15
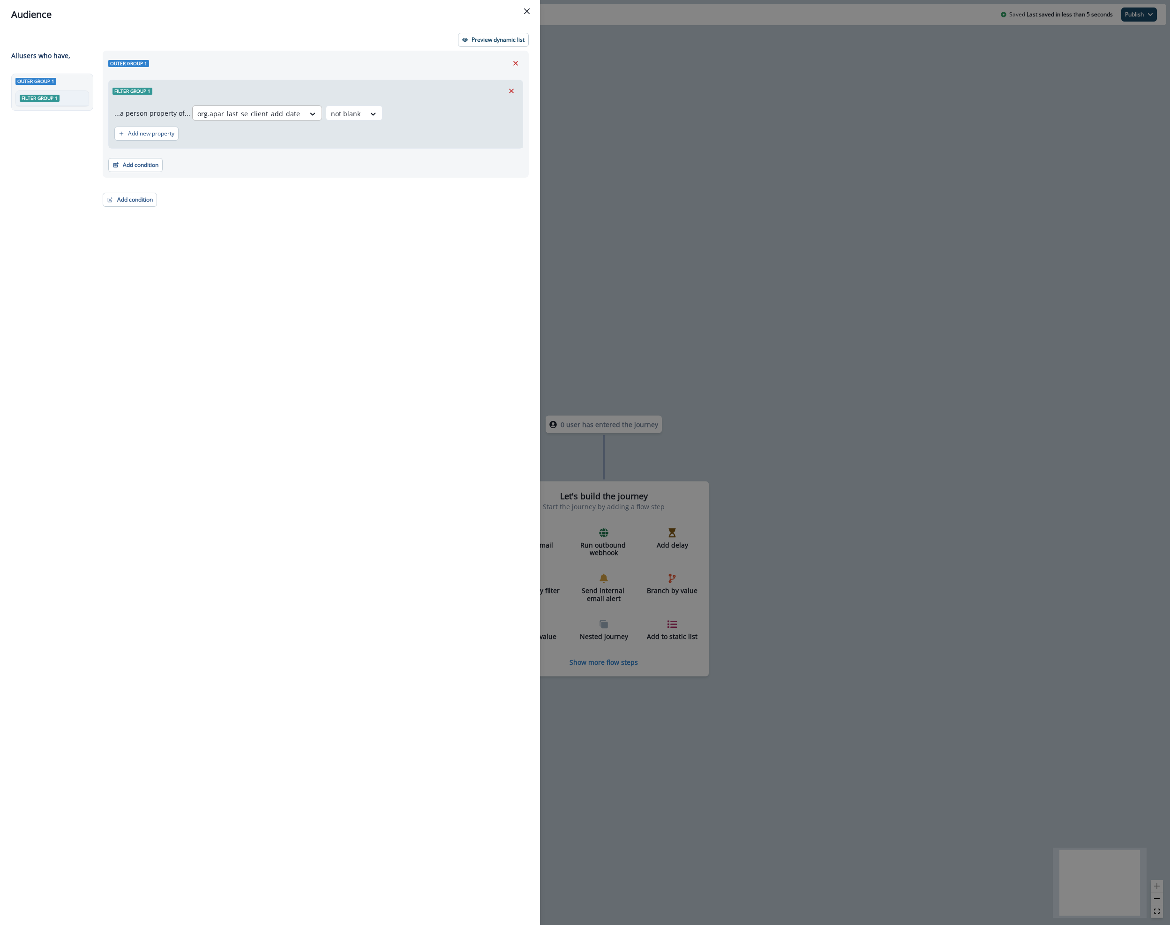
click at [250, 115] on div at bounding box center [248, 114] width 103 height 12
type input "**********"
click at [241, 131] on div "org.se_company_channel" at bounding box center [252, 134] width 125 height 17
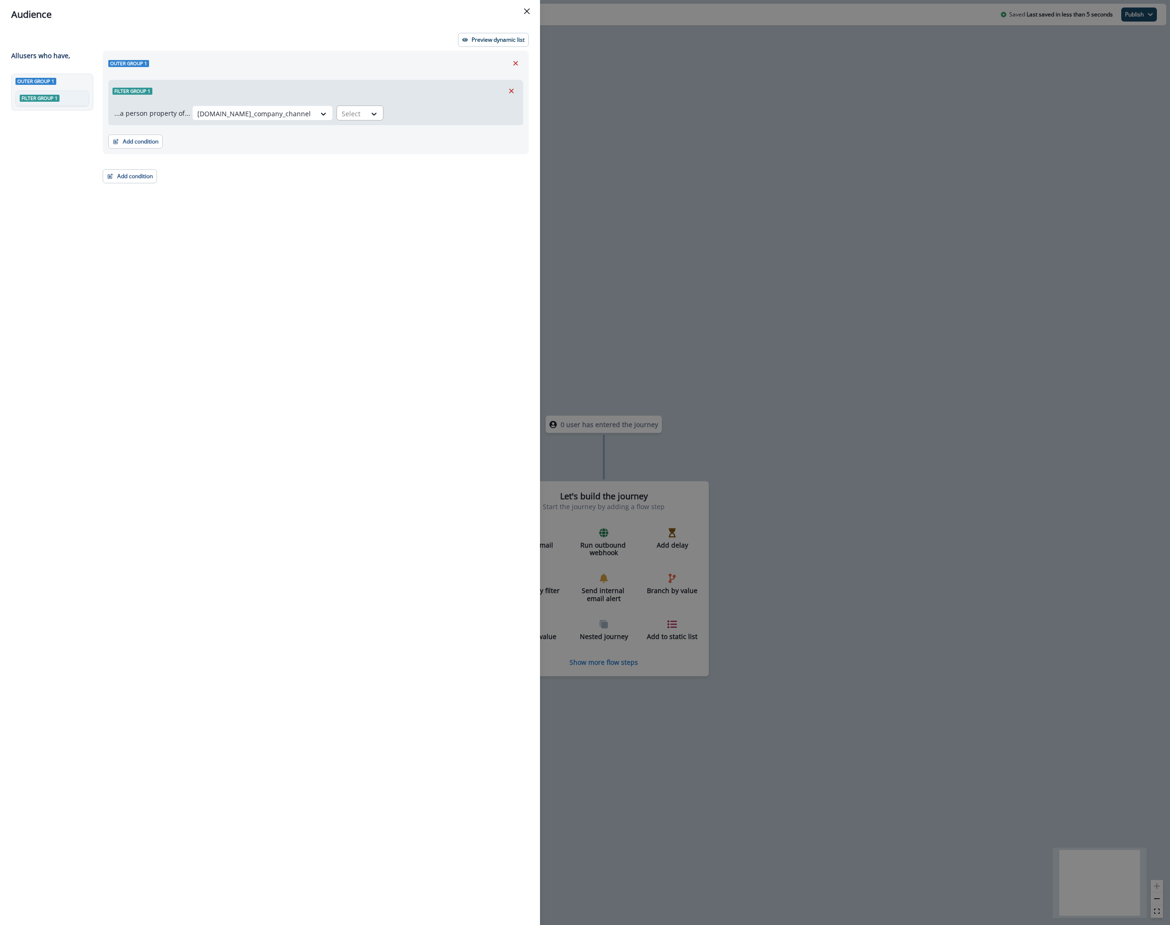
click at [337, 109] on div "Select" at bounding box center [351, 113] width 29 height 15
click at [325, 150] on div "not blank" at bounding box center [335, 151] width 74 height 17
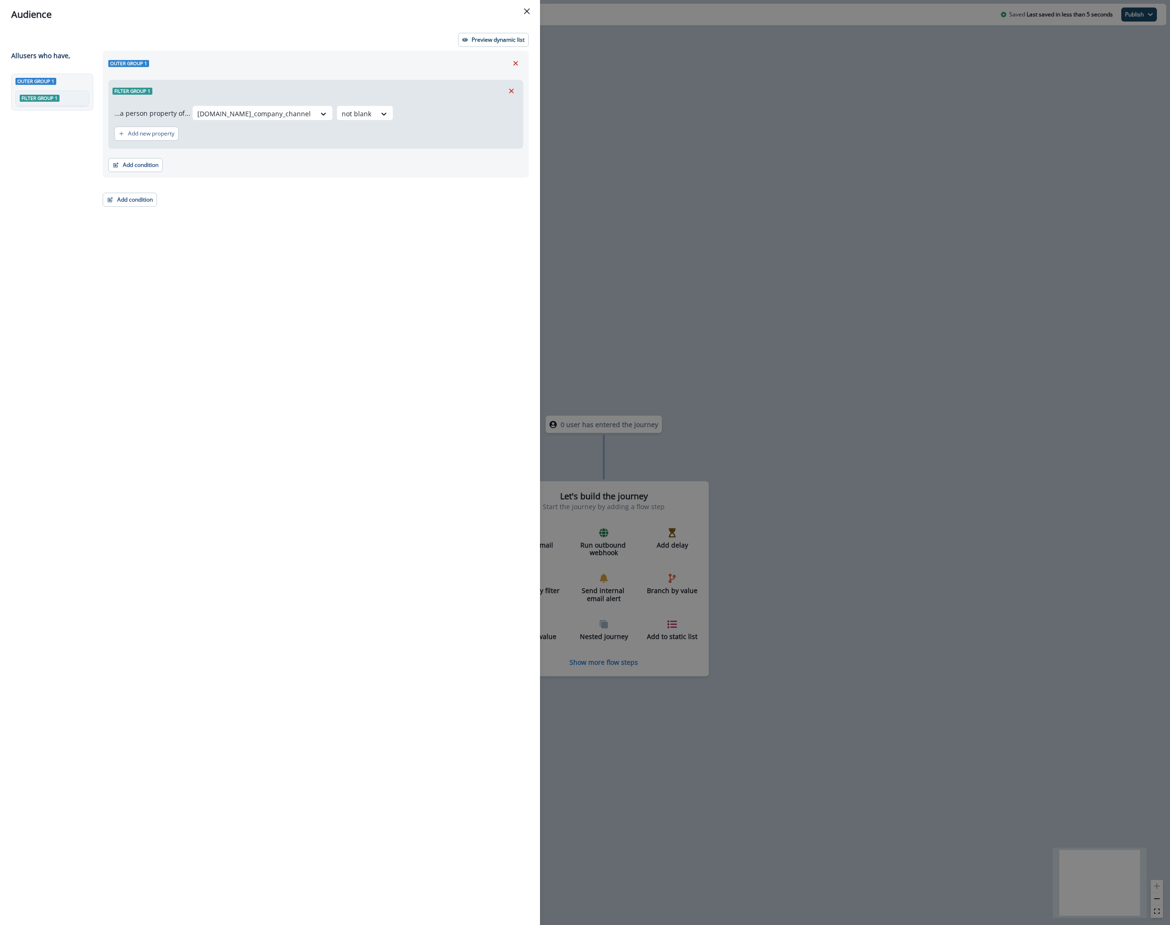
click at [311, 253] on div "Outer group 1 Filter group 1 ...a person property of... org.se_company_channel …" at bounding box center [313, 471] width 432 height 840
click at [478, 40] on p "Preview dynamic list" at bounding box center [498, 40] width 53 height 7
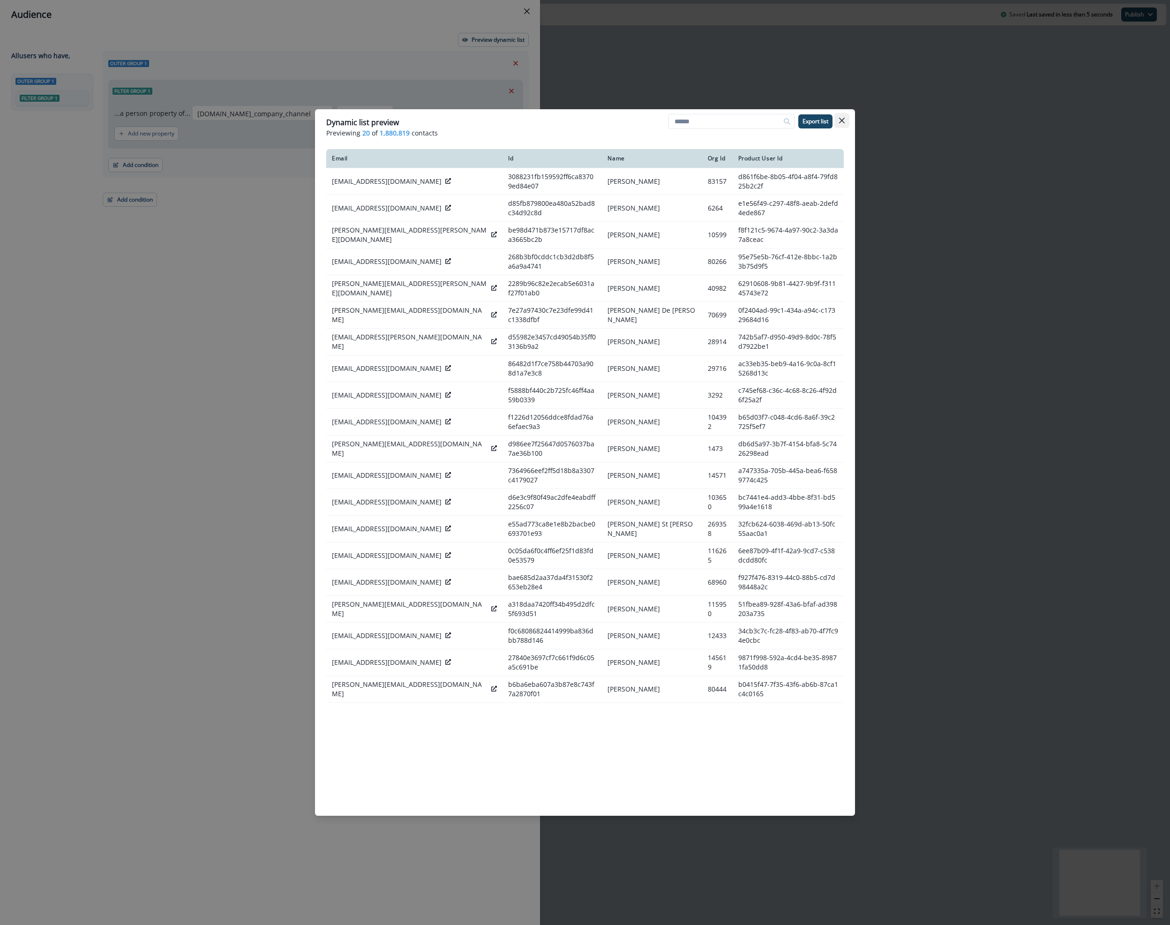
click at [845, 118] on button "Close" at bounding box center [841, 120] width 15 height 15
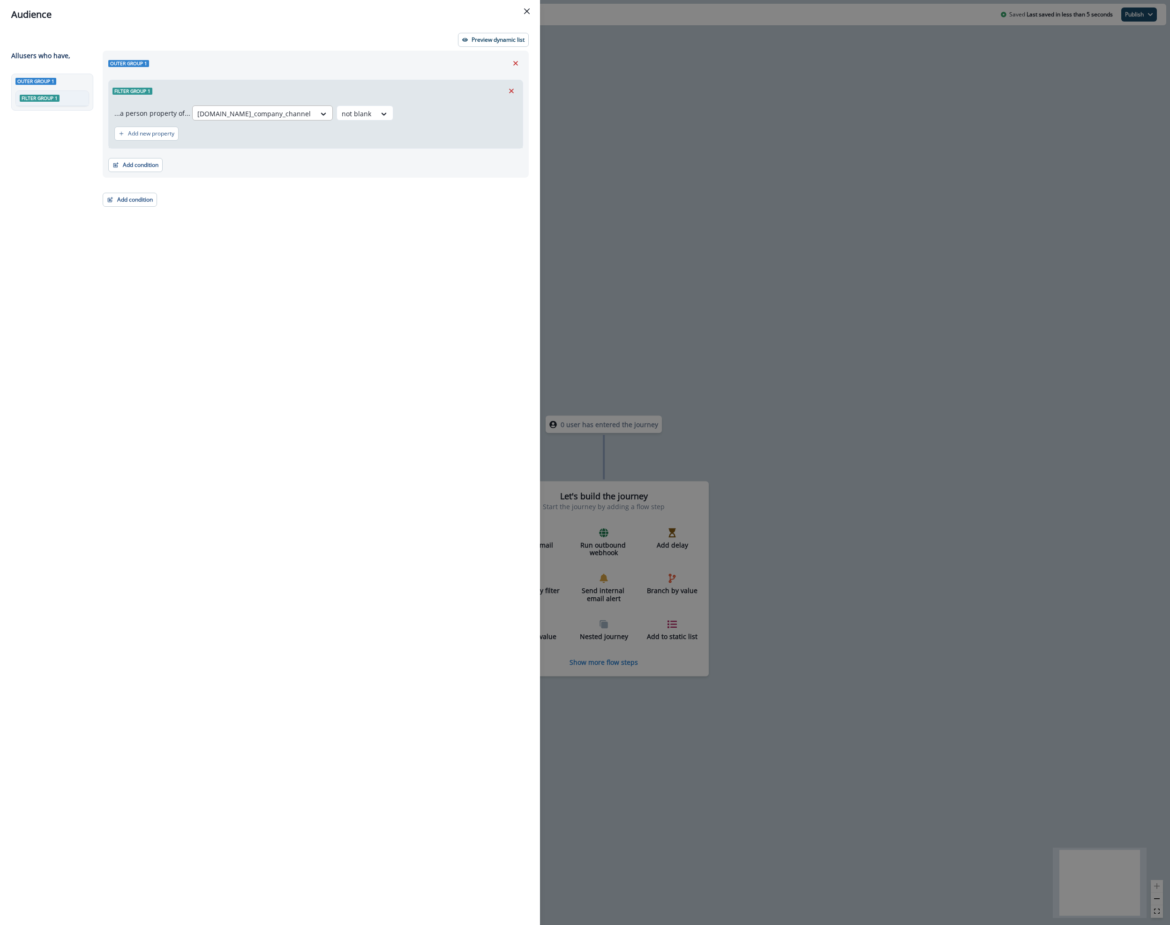
click at [240, 110] on div at bounding box center [253, 114] width 113 height 12
type input "**********"
click at [240, 135] on div "org.se_last_se_client_add_date" at bounding box center [260, 134] width 141 height 17
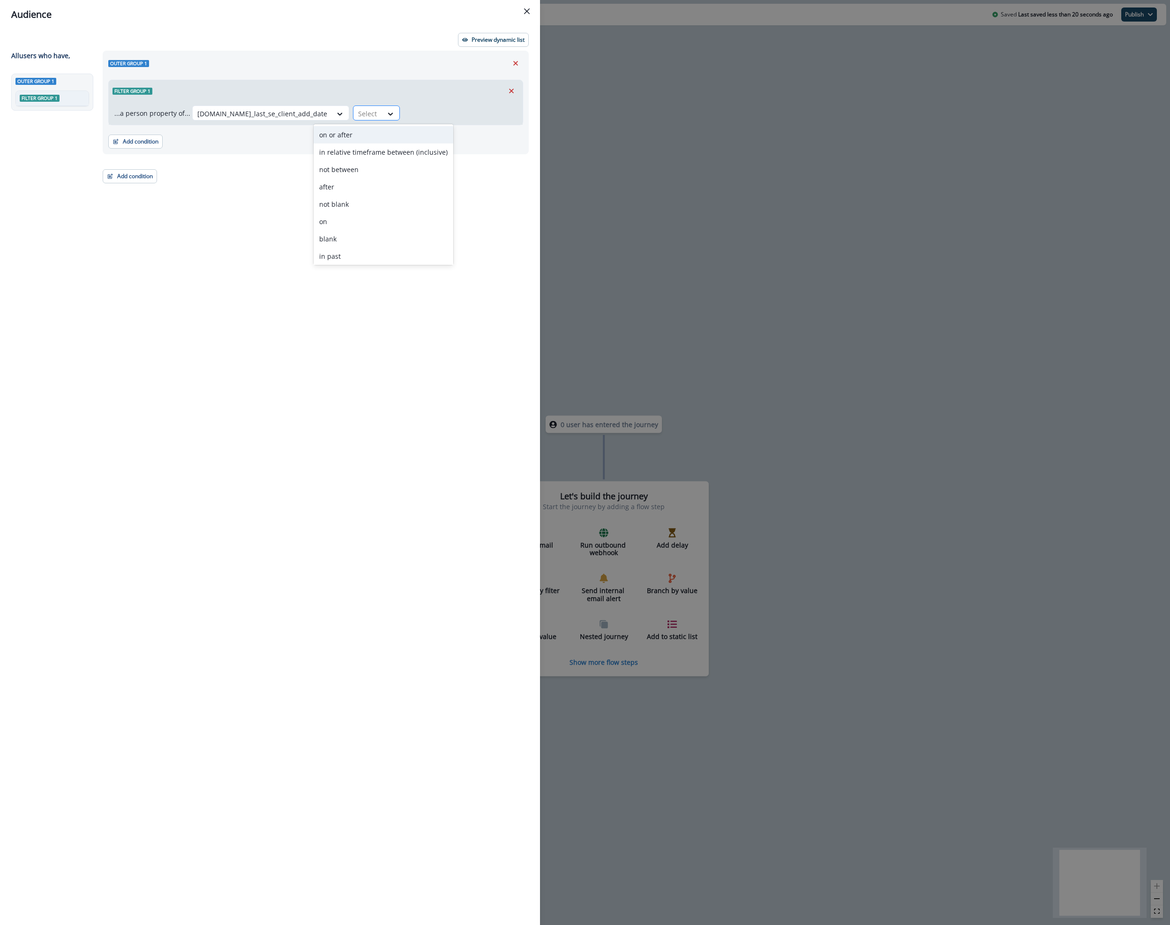
click at [358, 115] on div at bounding box center [368, 114] width 20 height 12
click at [332, 204] on div "not blank" at bounding box center [384, 203] width 140 height 17
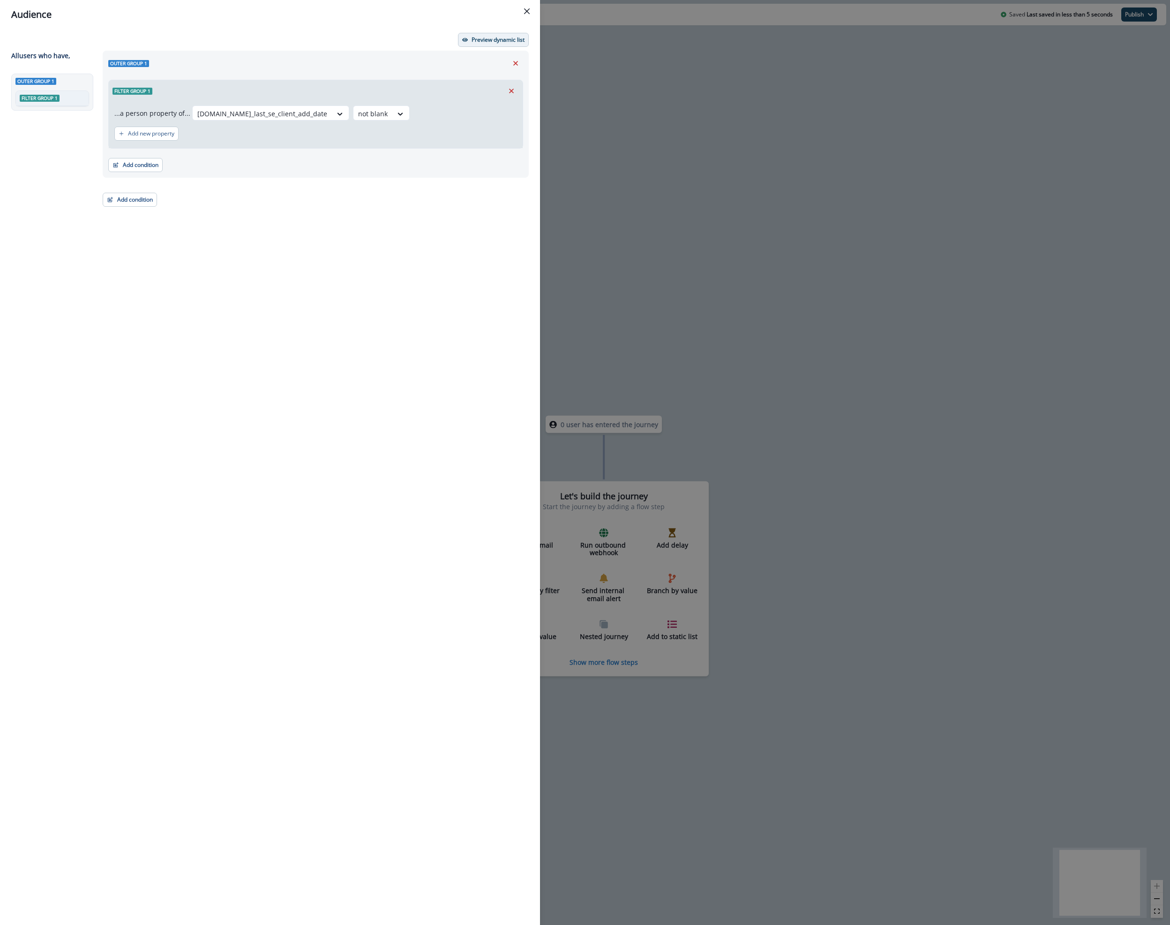
click at [479, 41] on p "Preview dynamic list" at bounding box center [498, 40] width 53 height 7
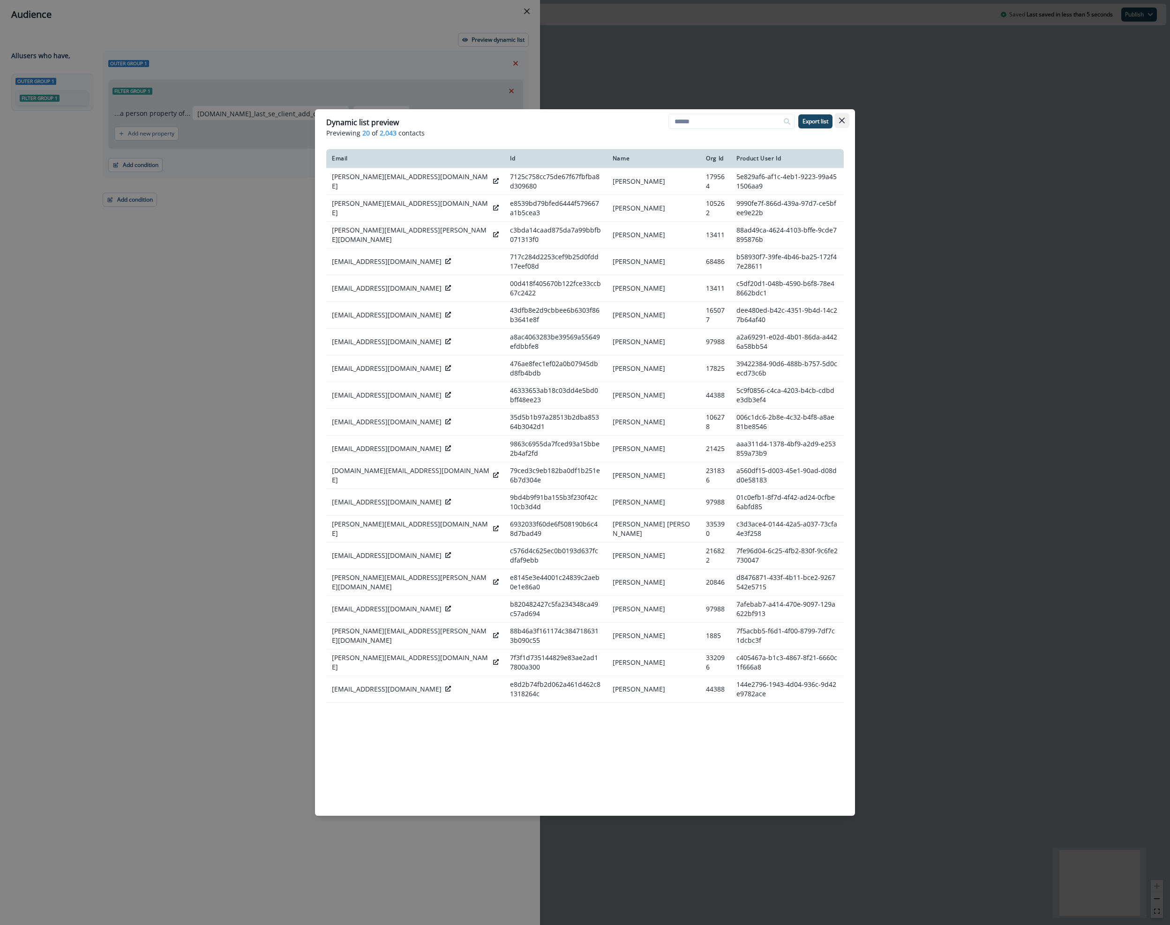
click at [845, 117] on button "Close" at bounding box center [841, 120] width 15 height 15
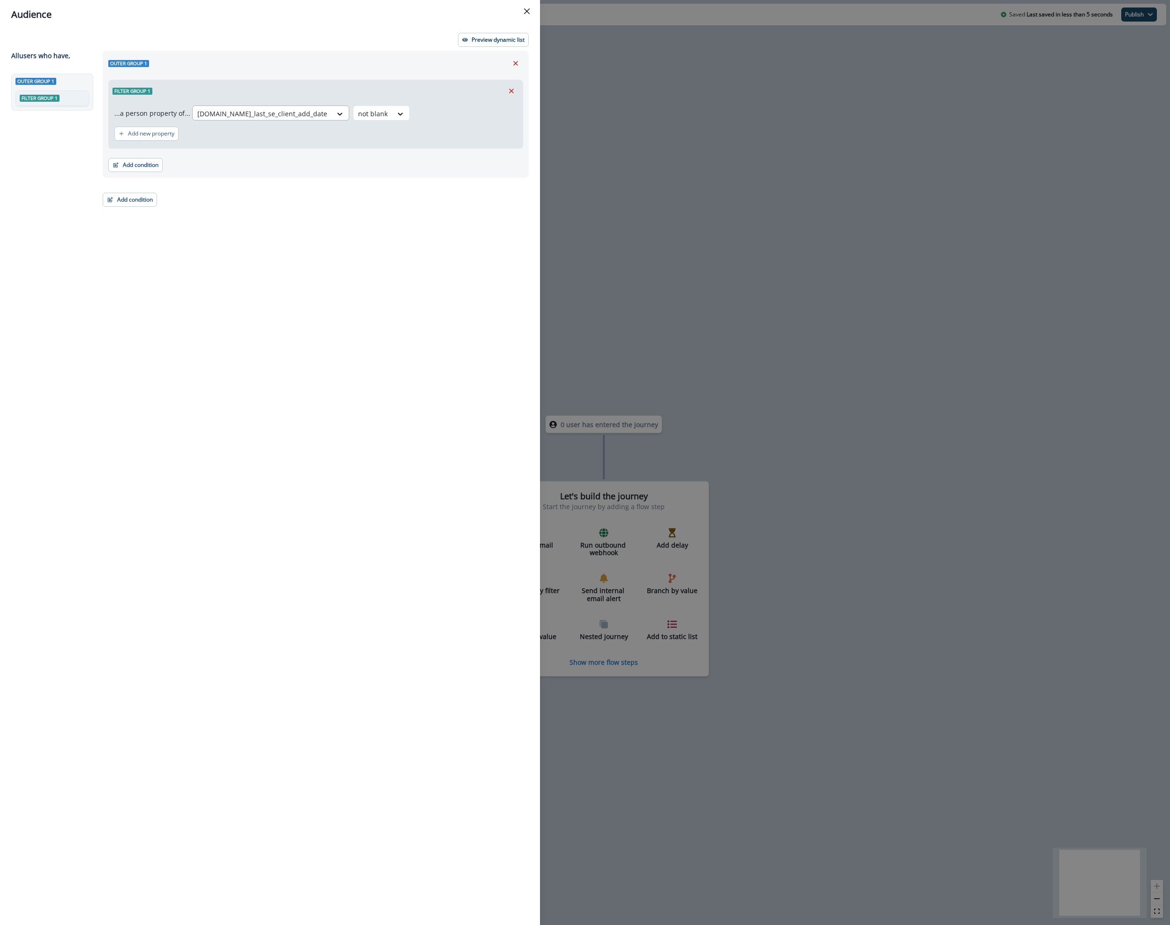
click at [210, 108] on div at bounding box center [262, 114] width 130 height 12
type input "**********"
click at [230, 152] on div "org.se_number_of_se_clients" at bounding box center [257, 151] width 135 height 17
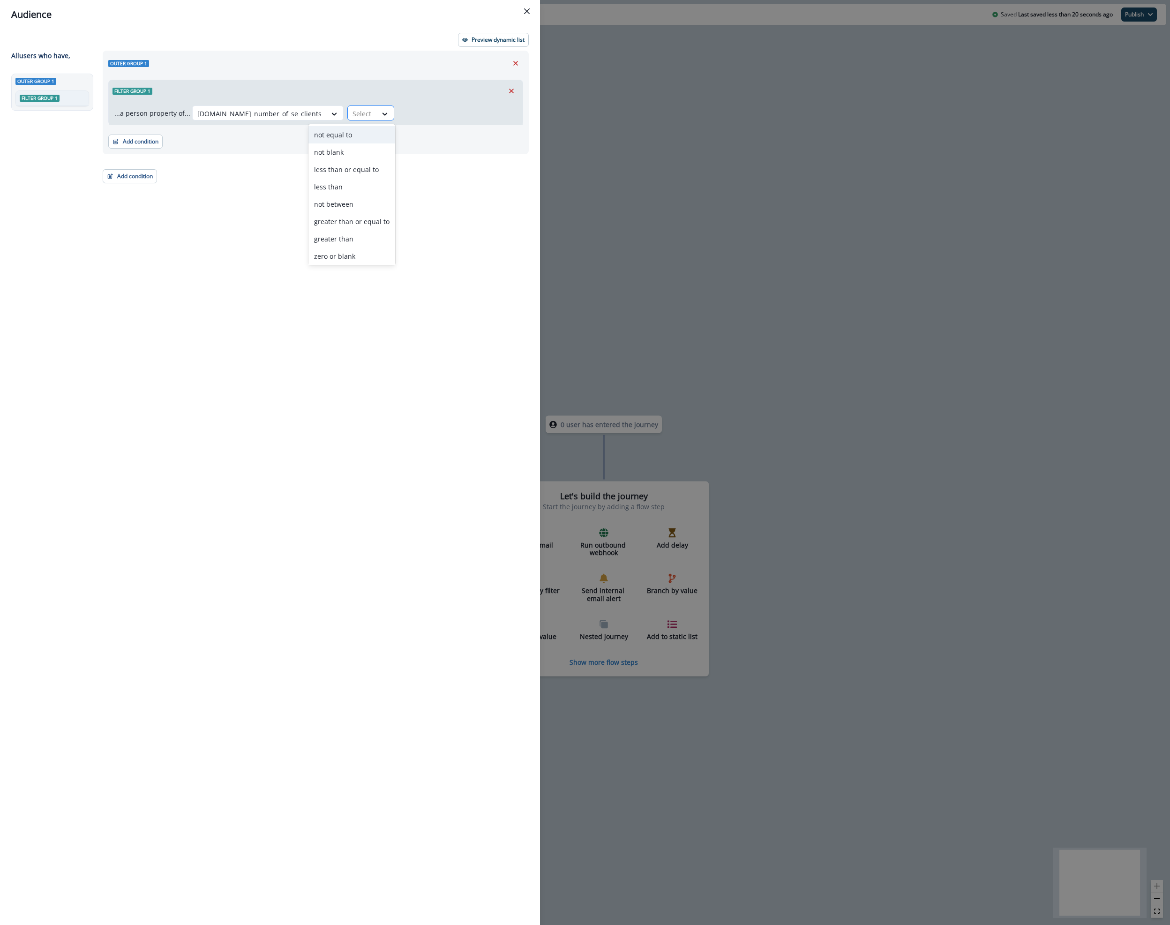
click at [348, 108] on div "Select" at bounding box center [362, 113] width 29 height 15
click at [341, 154] on div "not blank" at bounding box center [351, 151] width 87 height 17
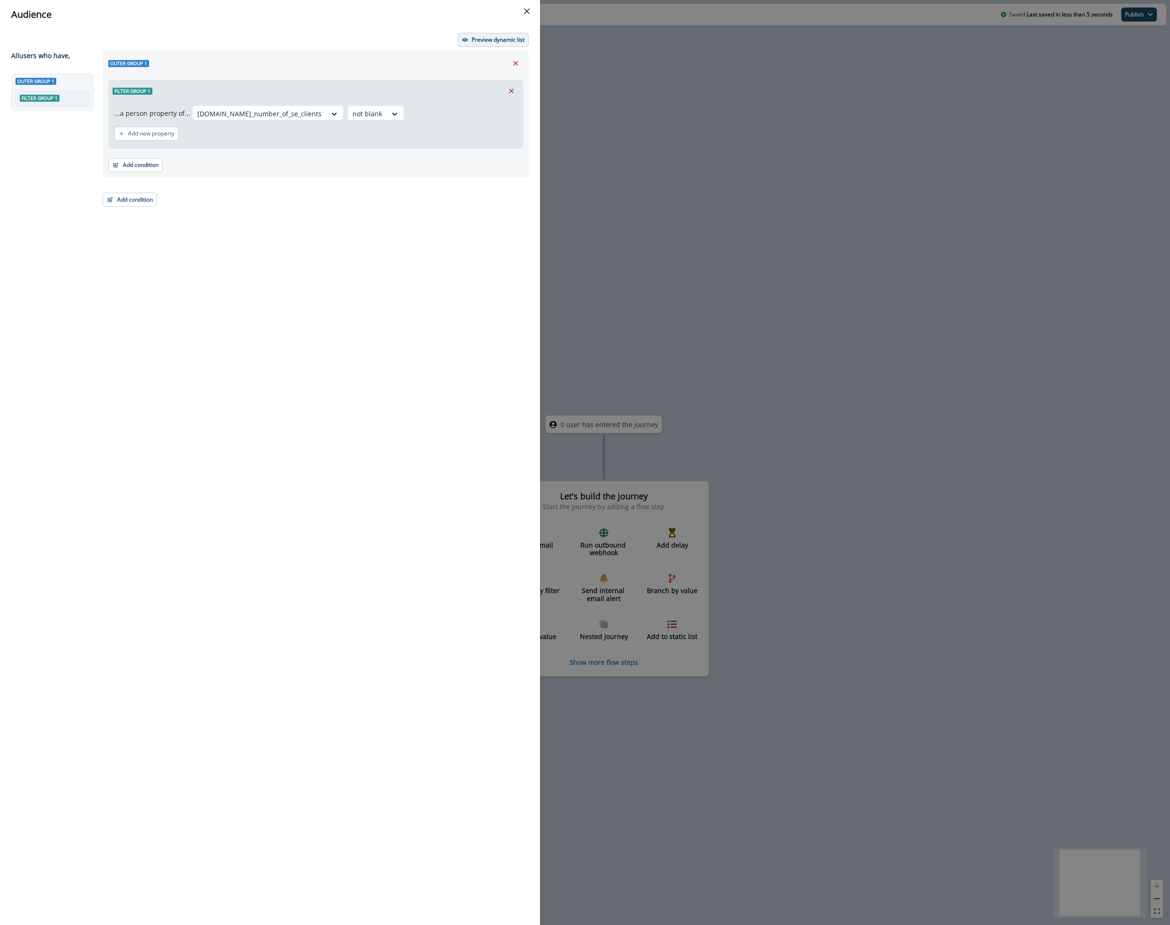
click at [495, 38] on p "Preview dynamic list" at bounding box center [498, 40] width 53 height 7
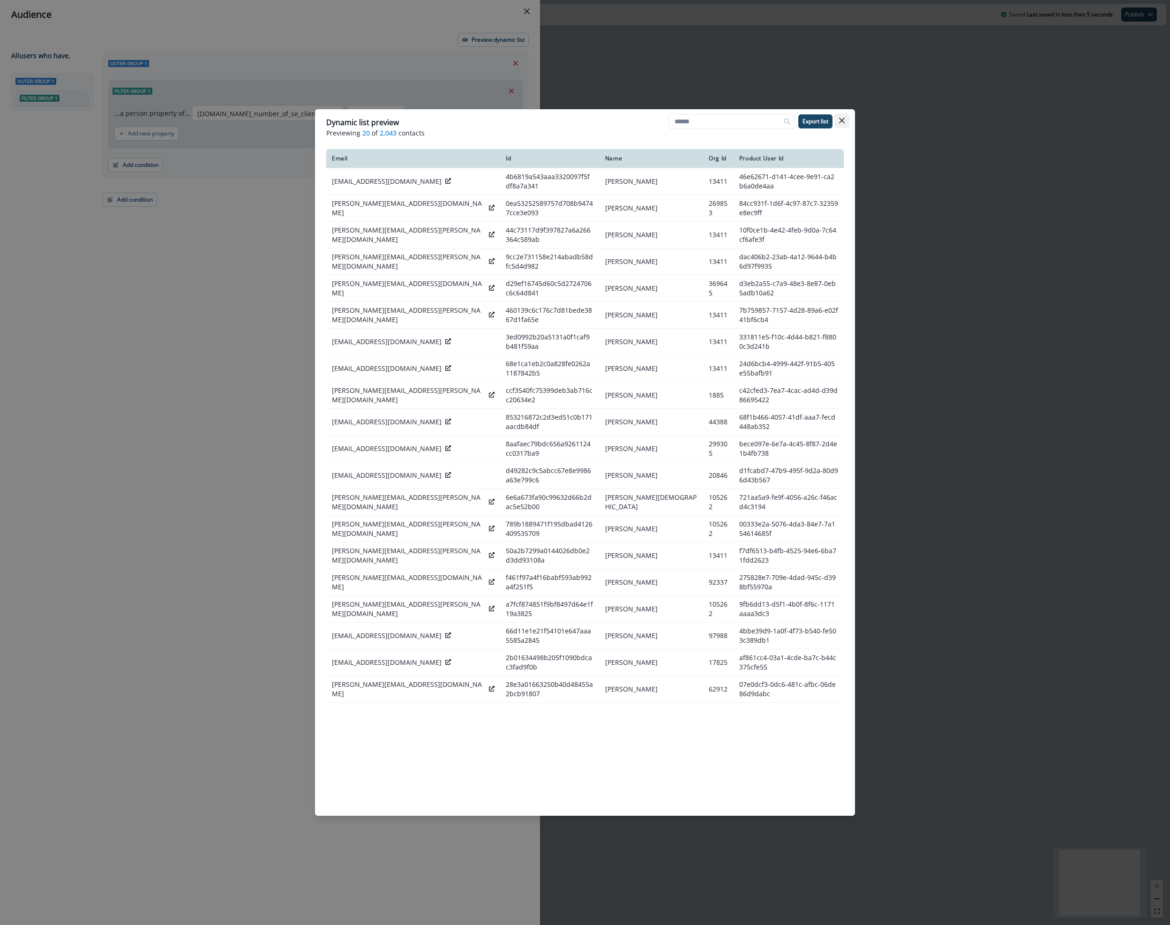
click at [843, 121] on icon "Close" at bounding box center [842, 121] width 6 height 6
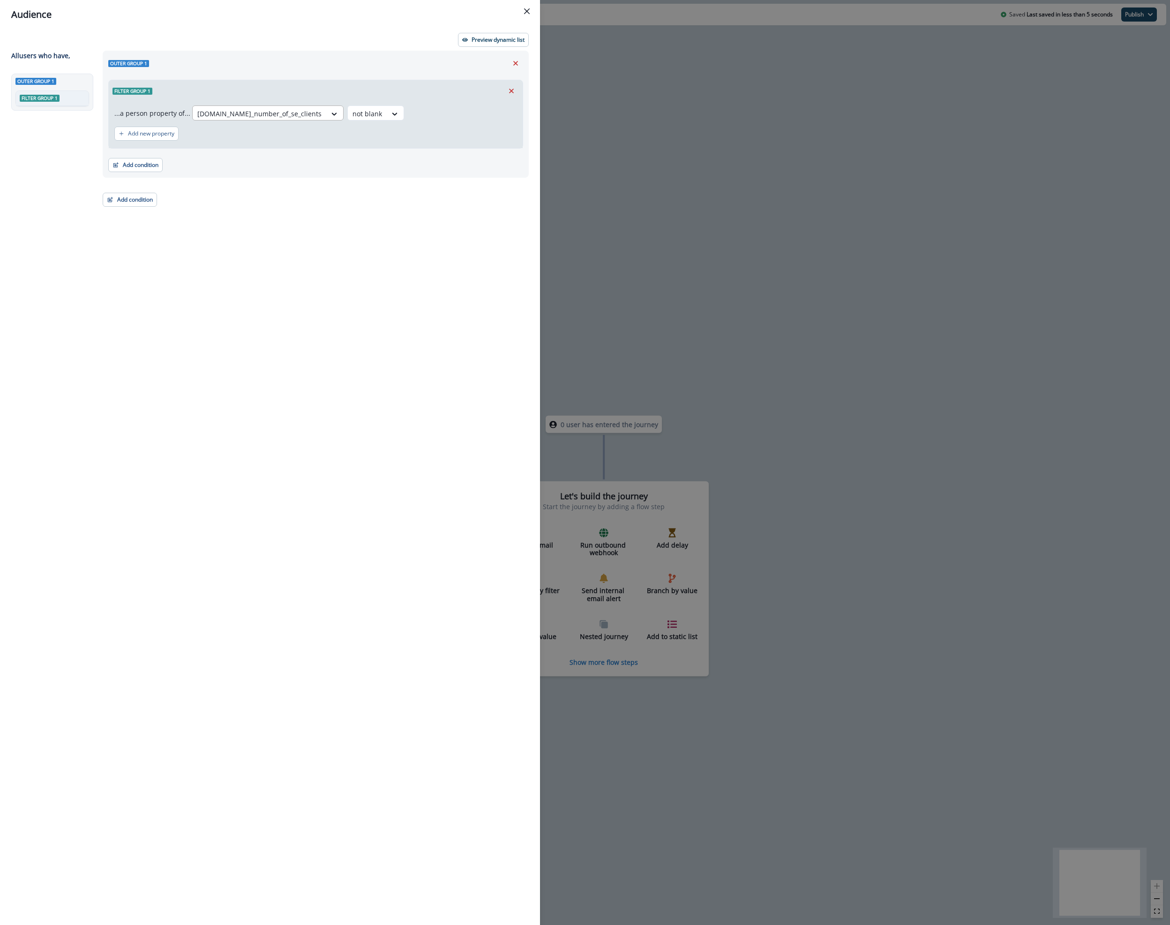
click at [232, 116] on div at bounding box center [259, 114] width 124 height 12
type input "********"
click at [237, 130] on div "org.se_has_app_access" at bounding box center [249, 134] width 118 height 17
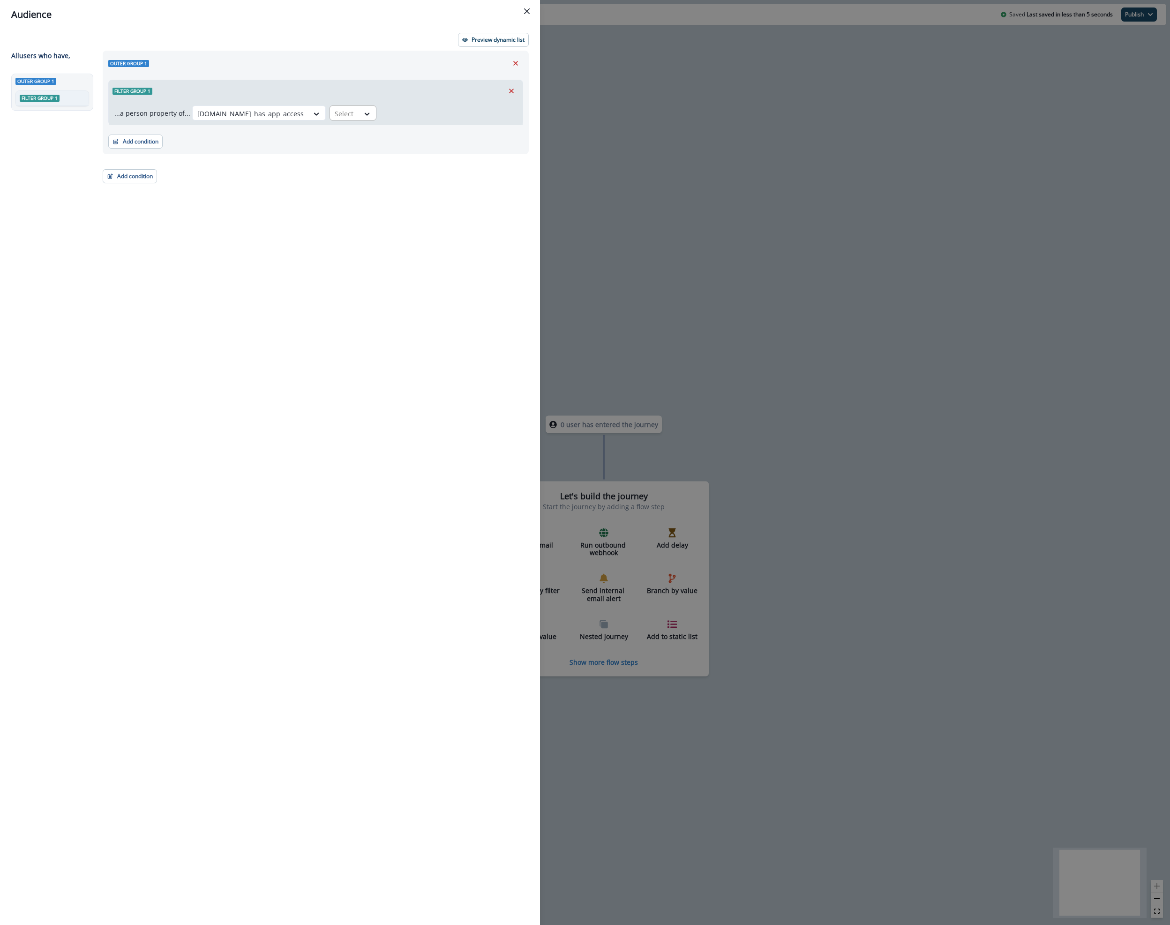
click at [335, 113] on div at bounding box center [345, 114] width 20 height 12
click at [304, 134] on div "true" at bounding box center [314, 134] width 47 height 17
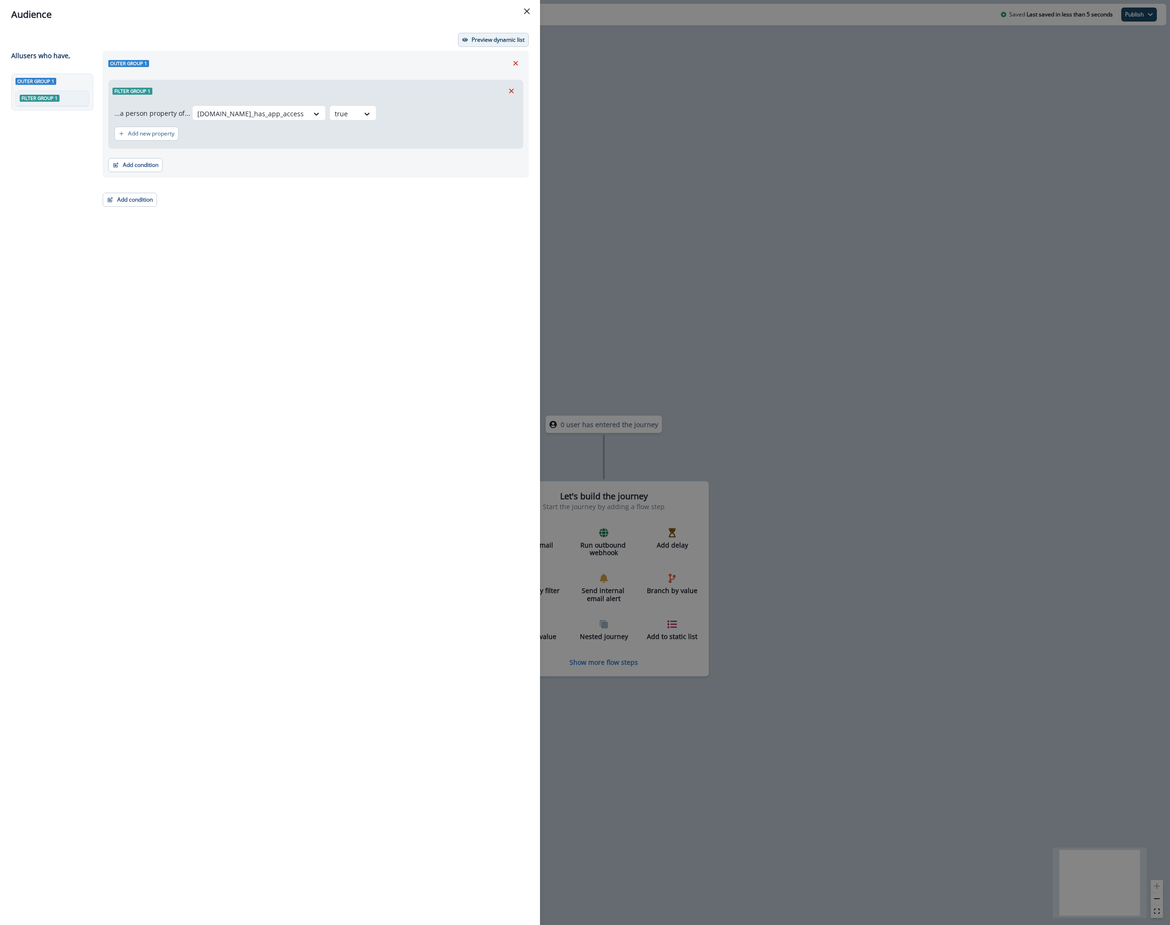
click at [490, 38] on p "Preview dynamic list" at bounding box center [498, 40] width 53 height 7
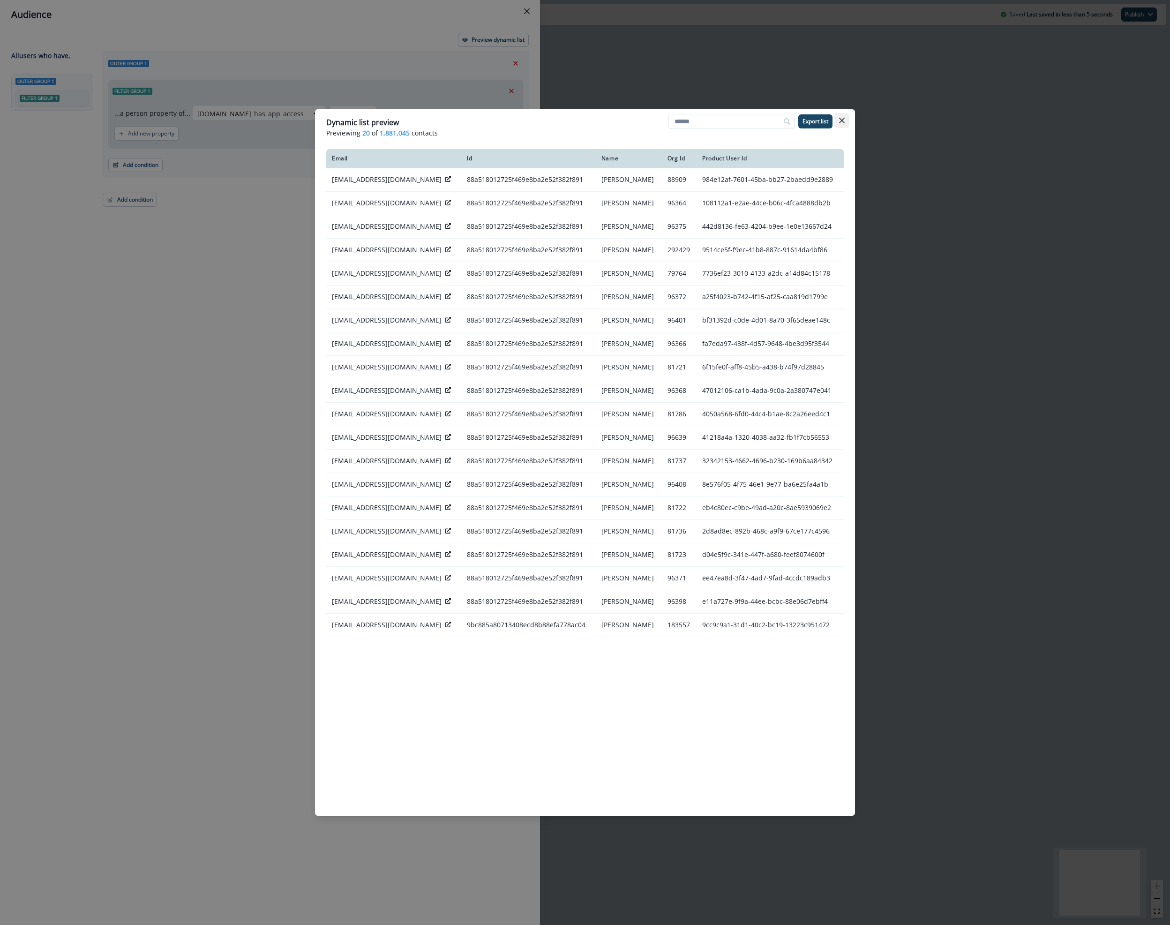
click at [840, 117] on button "Close" at bounding box center [841, 120] width 15 height 15
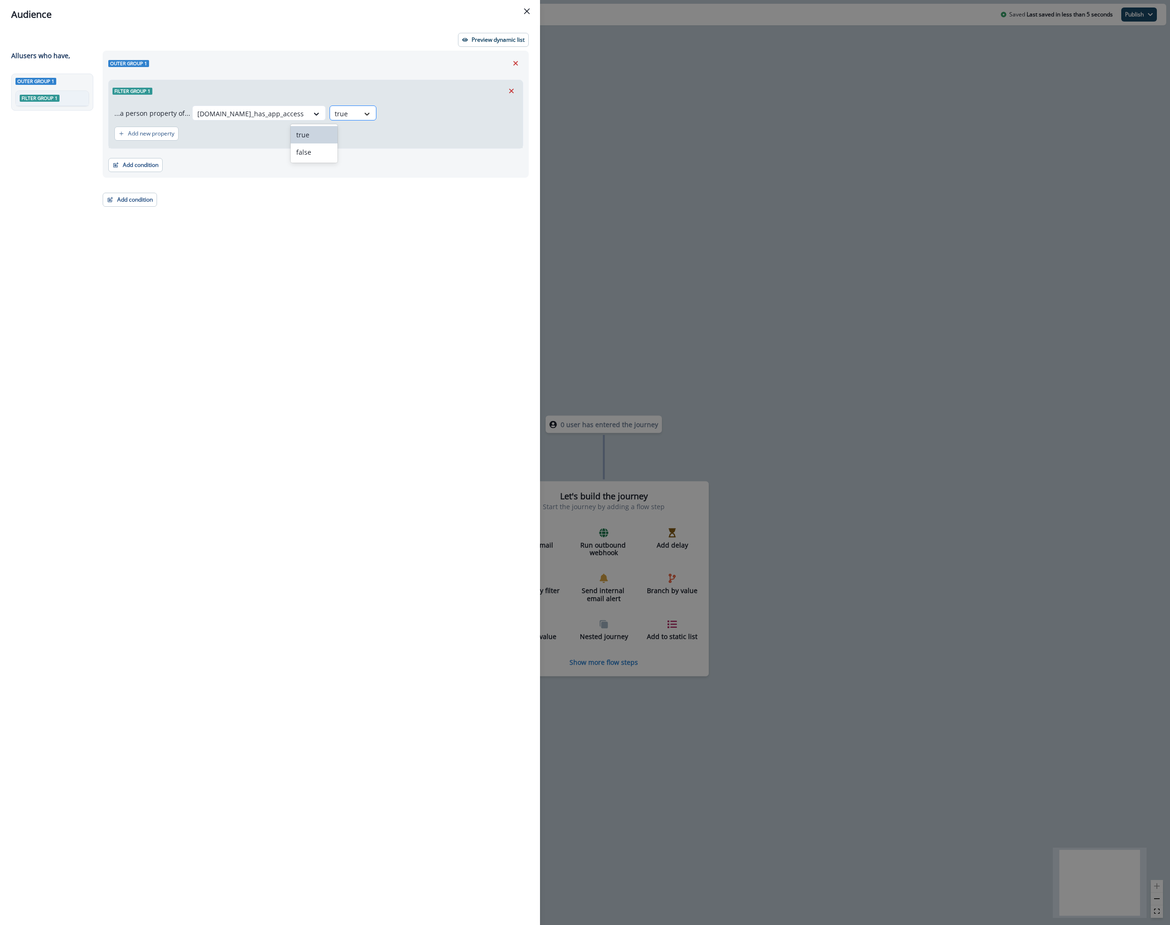
click at [359, 109] on div at bounding box center [367, 113] width 17 height 15
click at [319, 155] on div "false" at bounding box center [314, 151] width 47 height 17
click at [494, 40] on p "Preview dynamic list" at bounding box center [498, 40] width 53 height 7
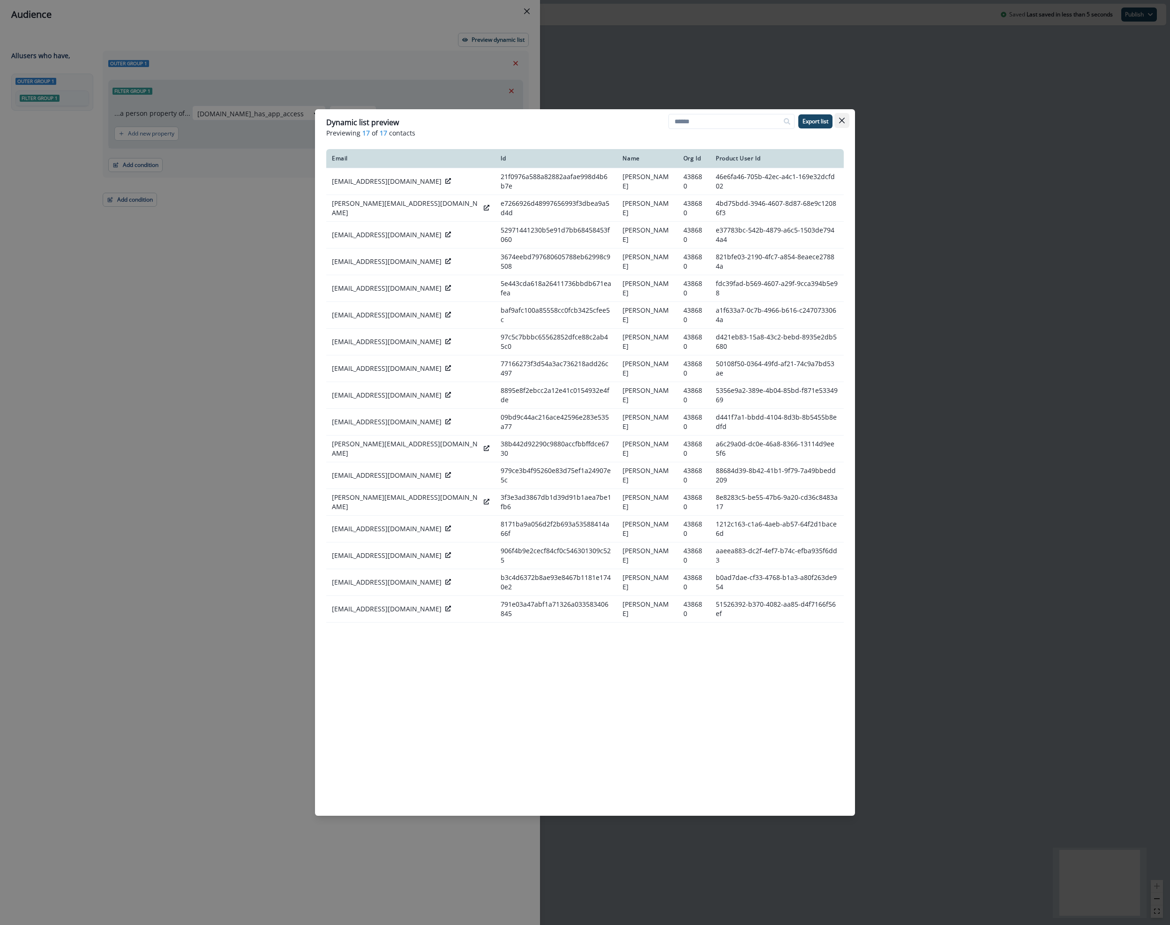
click at [844, 121] on icon "Close" at bounding box center [842, 121] width 6 height 6
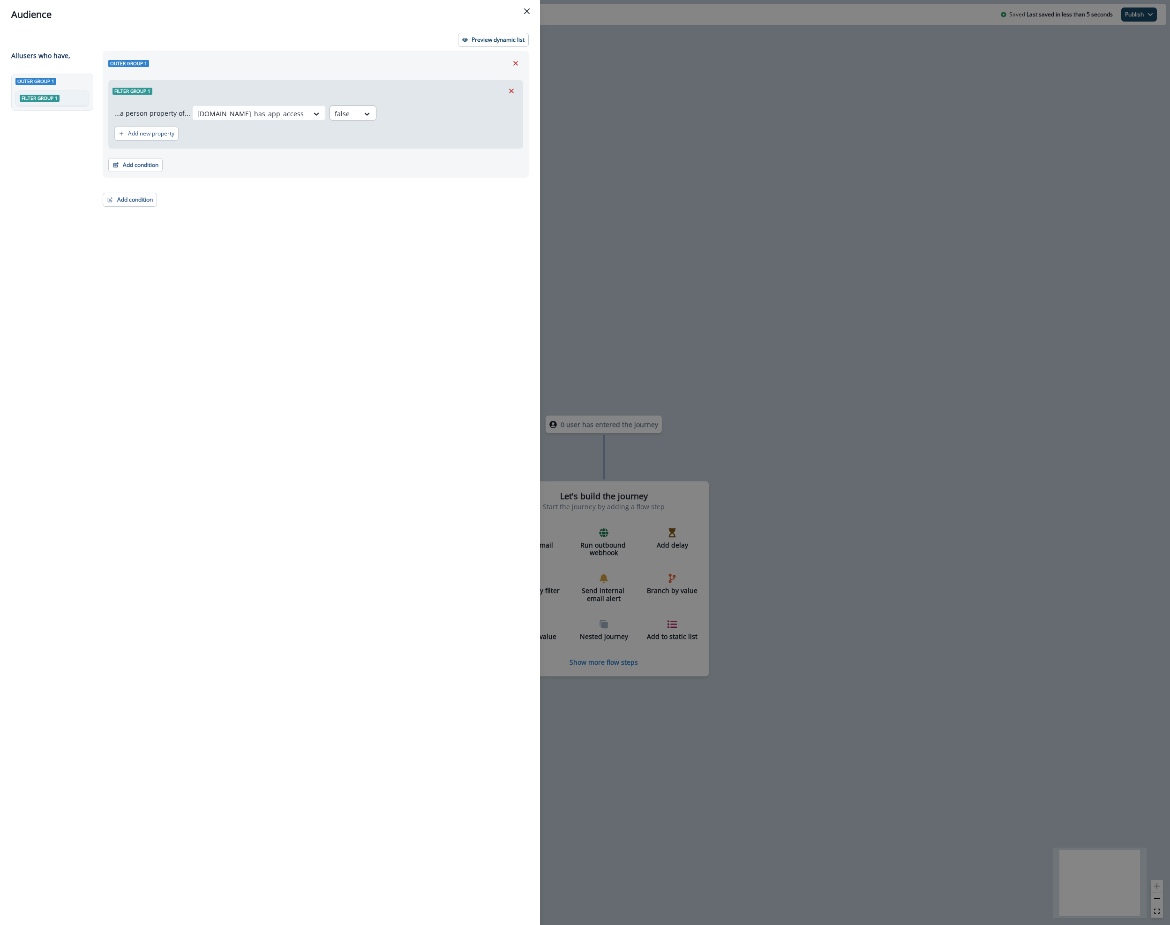
click at [335, 114] on div at bounding box center [345, 114] width 20 height 12
click at [313, 131] on div "true" at bounding box center [314, 134] width 47 height 17
click at [473, 44] on button "Preview dynamic list" at bounding box center [493, 40] width 71 height 14
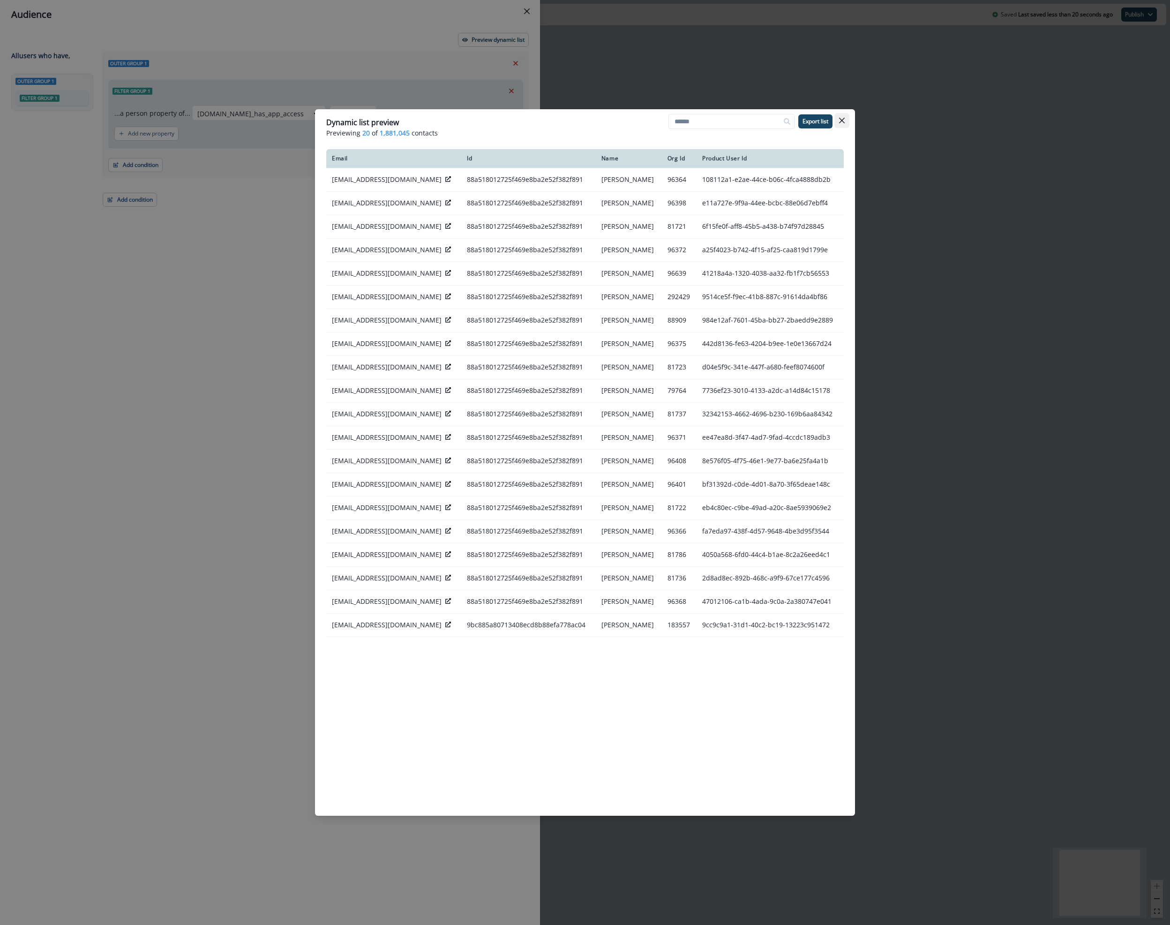
click at [842, 120] on icon "Close" at bounding box center [842, 121] width 6 height 6
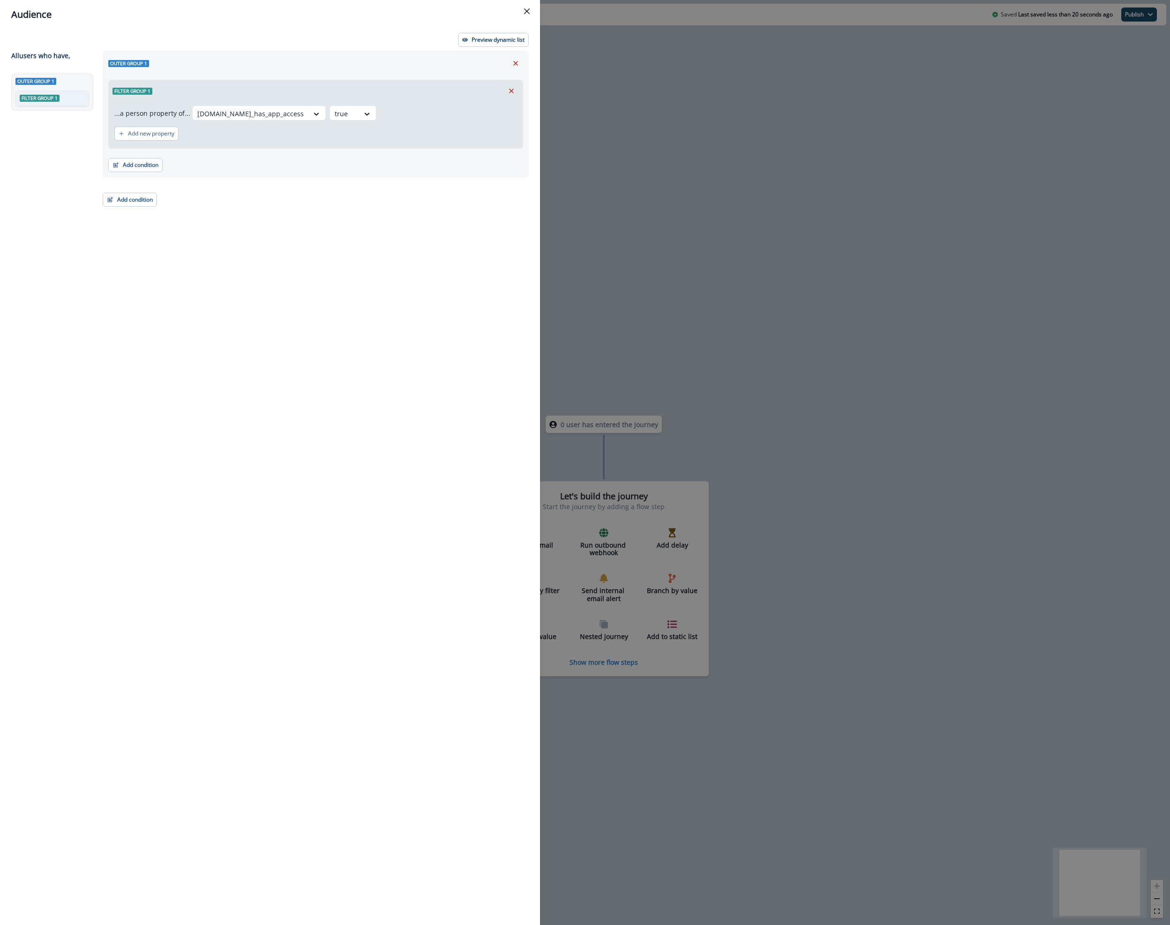
click at [531, 8] on button "Close" at bounding box center [526, 11] width 15 height 15
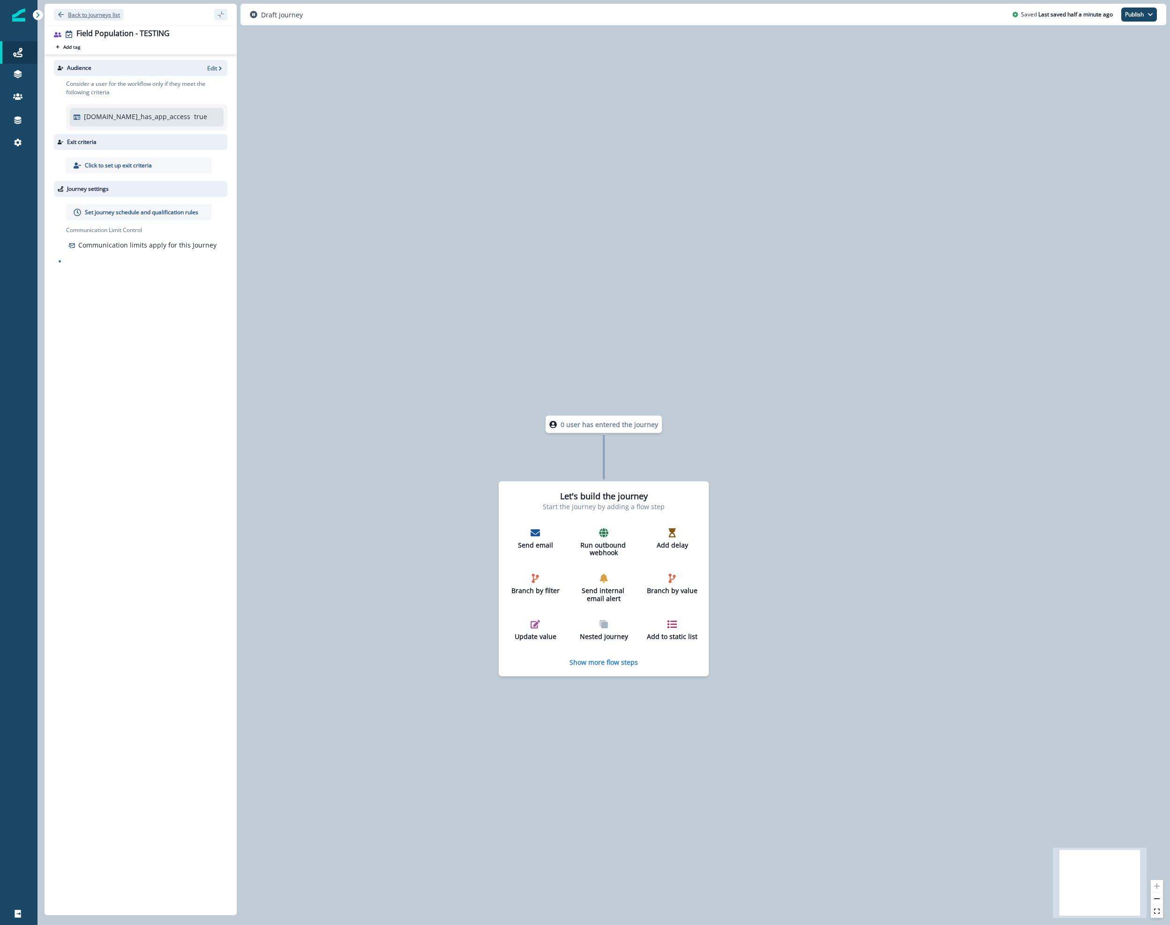
click at [102, 14] on p "Back to journeys list" at bounding box center [94, 15] width 52 height 8
